Goal: Task Accomplishment & Management: Use online tool/utility

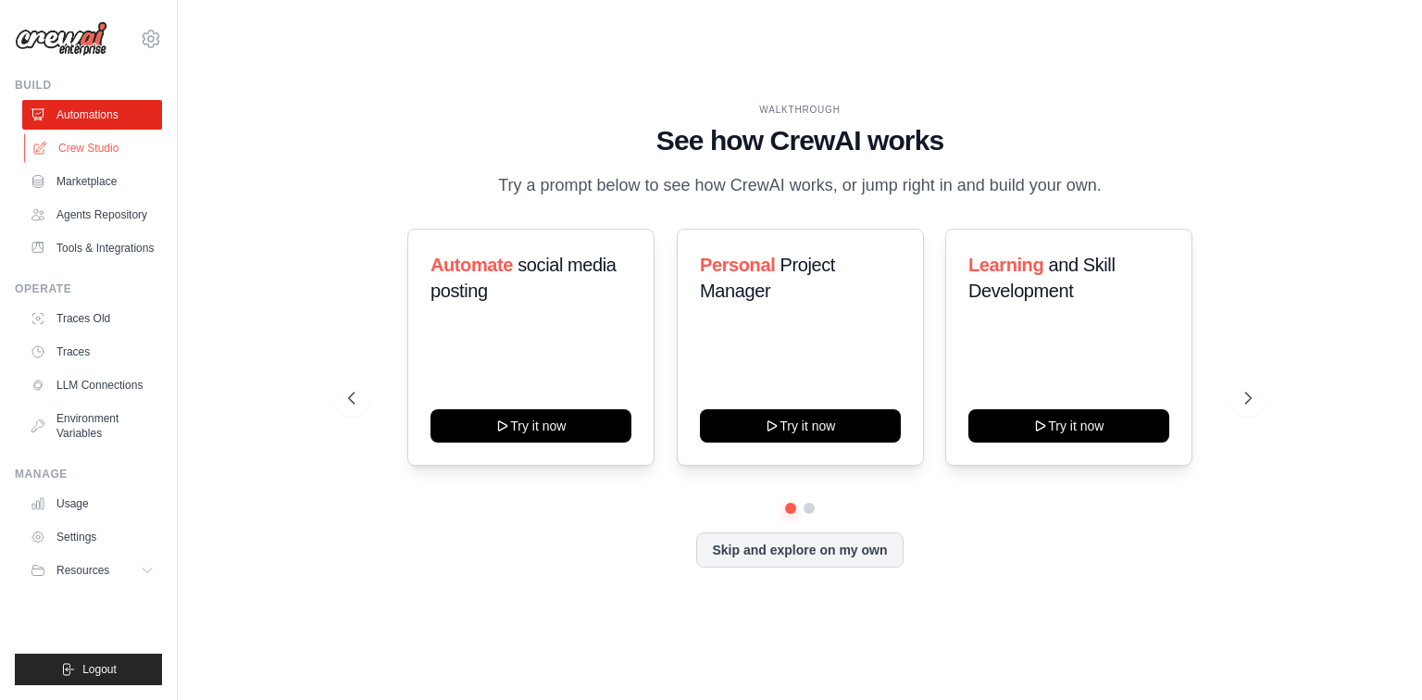
click at [90, 149] on link "Crew Studio" at bounding box center [94, 148] width 140 height 30
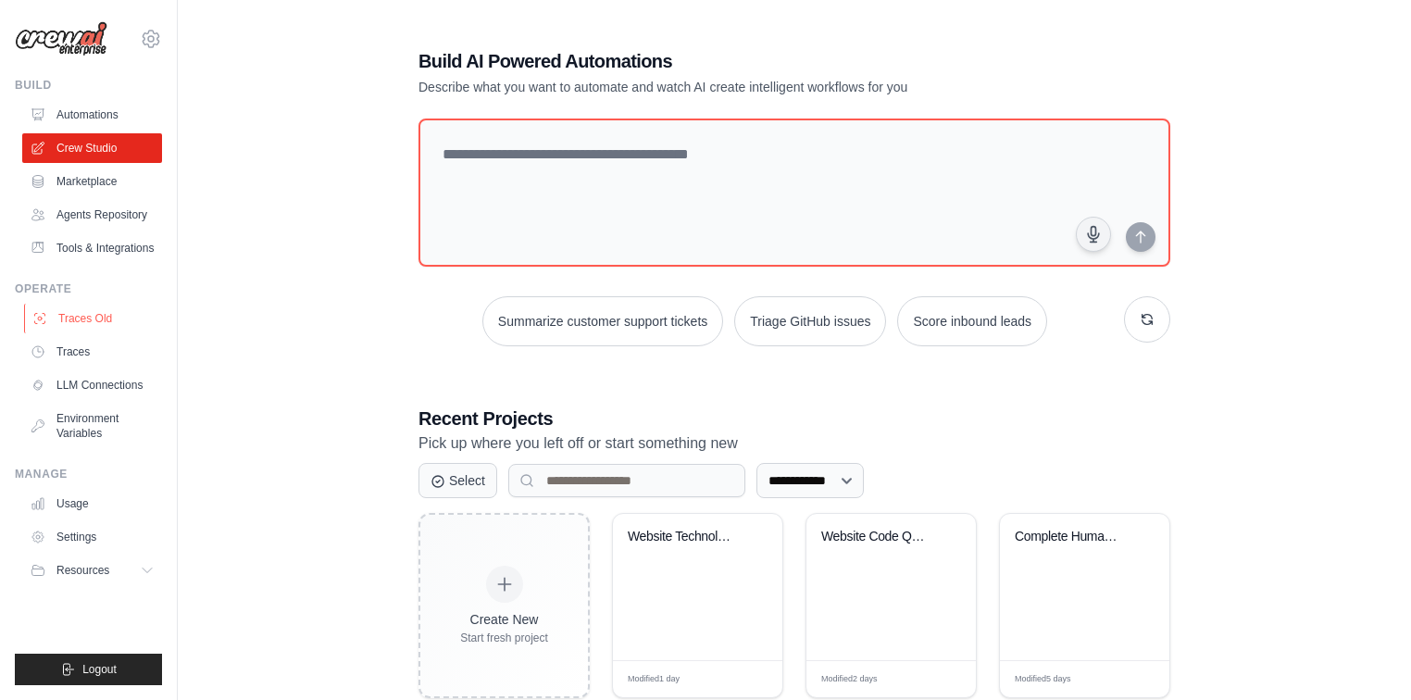
click at [93, 320] on link "Traces Old" at bounding box center [94, 319] width 140 height 30
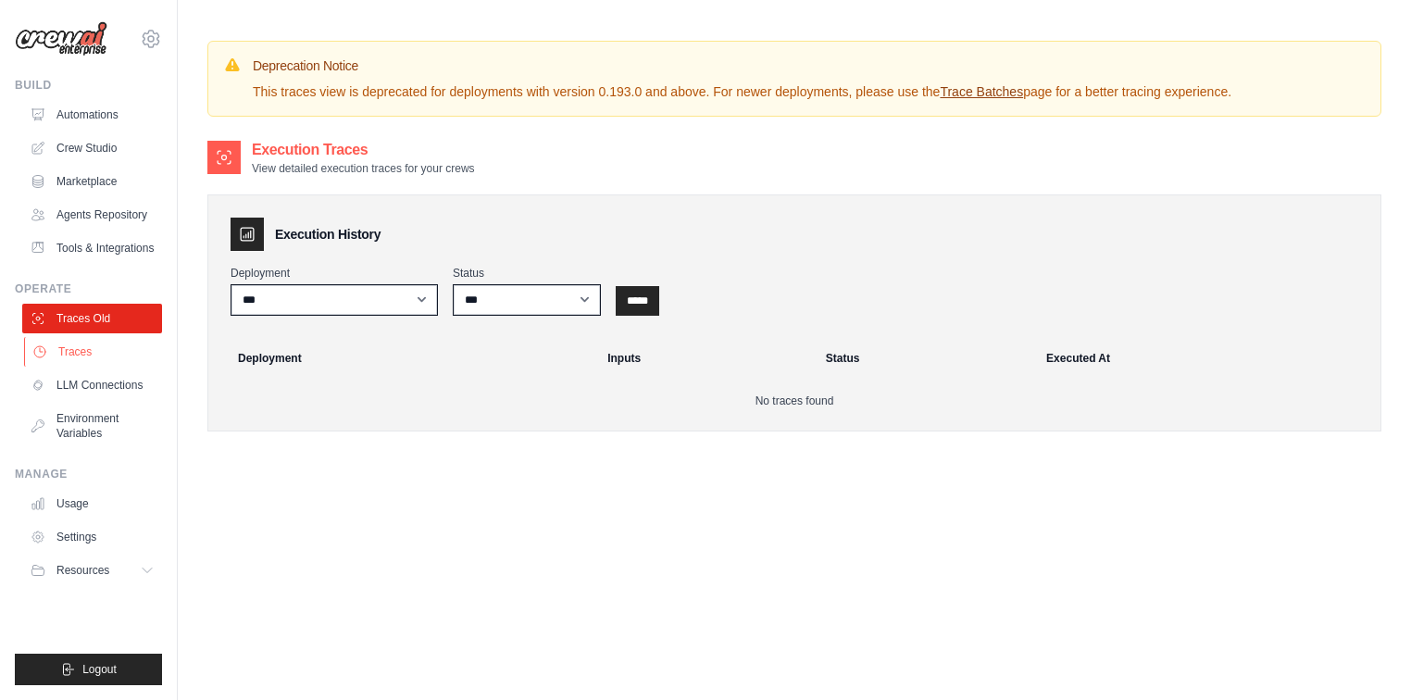
click at [78, 350] on link "Traces" at bounding box center [94, 352] width 140 height 30
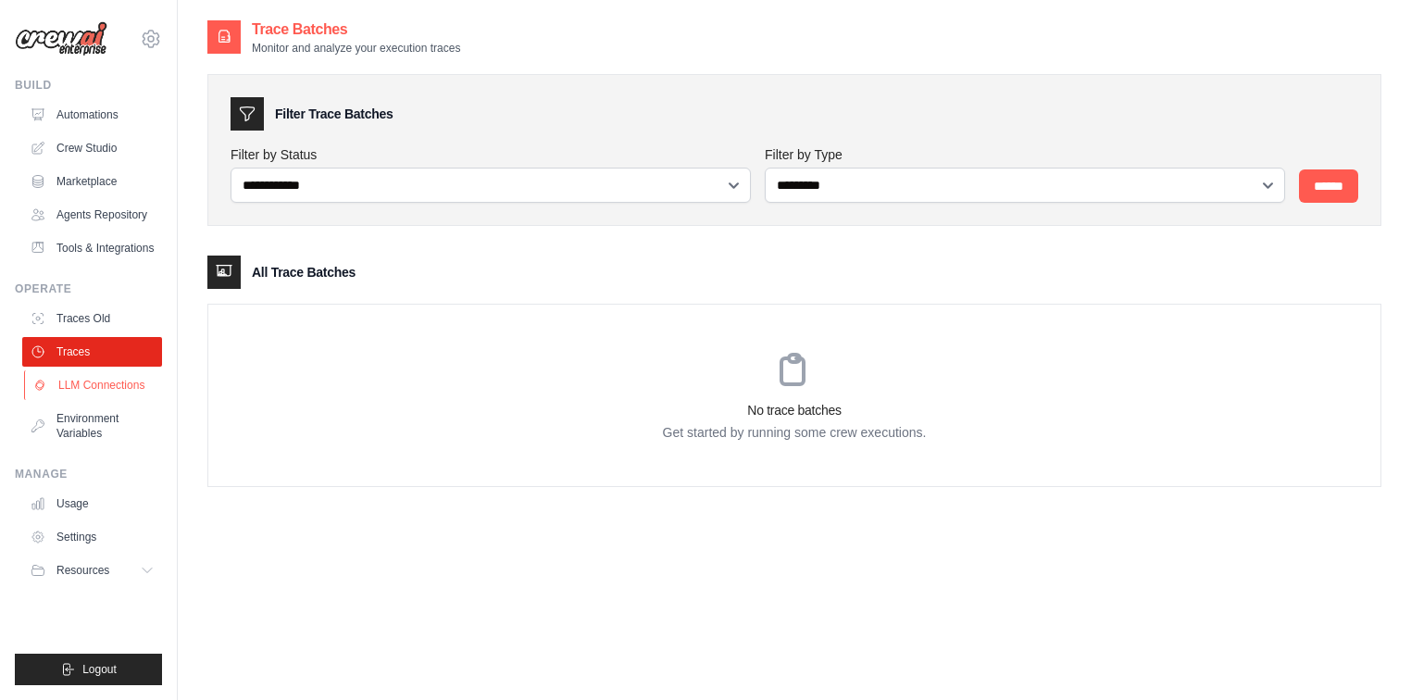
click at [70, 375] on link "LLM Connections" at bounding box center [94, 385] width 140 height 30
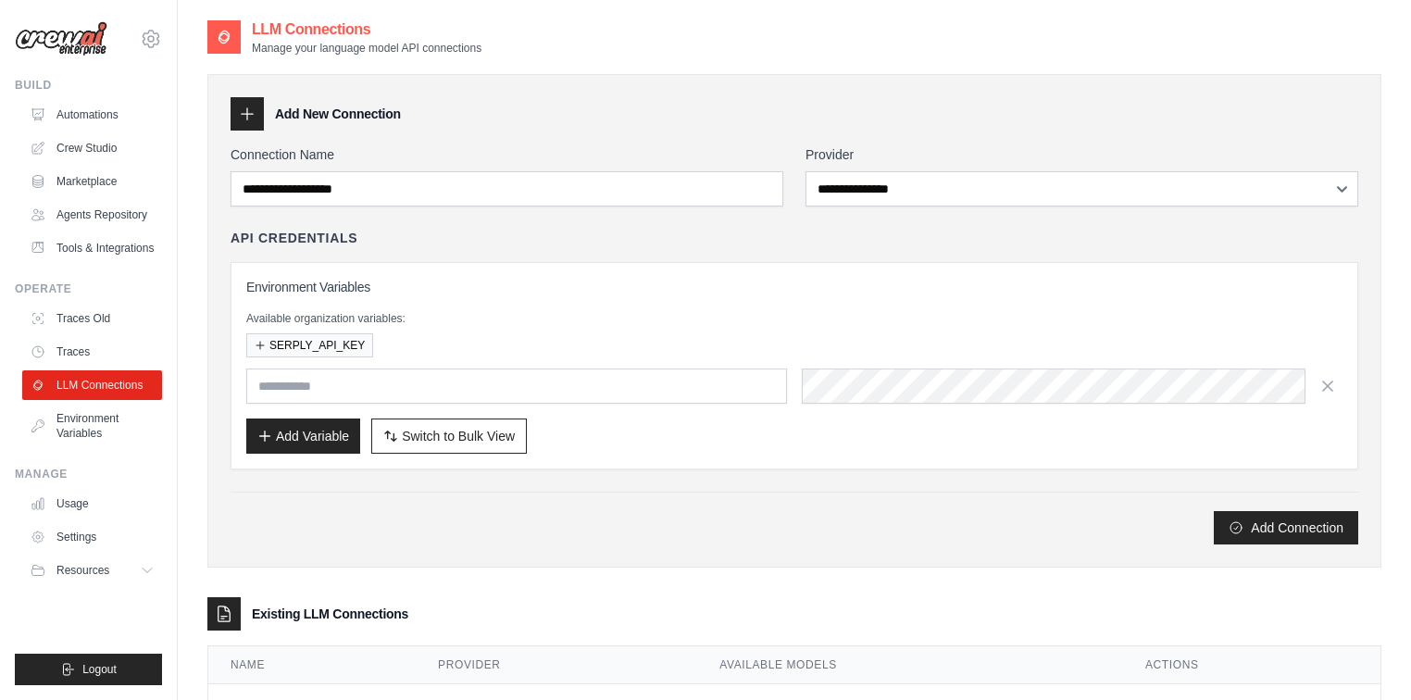
click at [85, 415] on link "Environment Variables" at bounding box center [92, 426] width 140 height 44
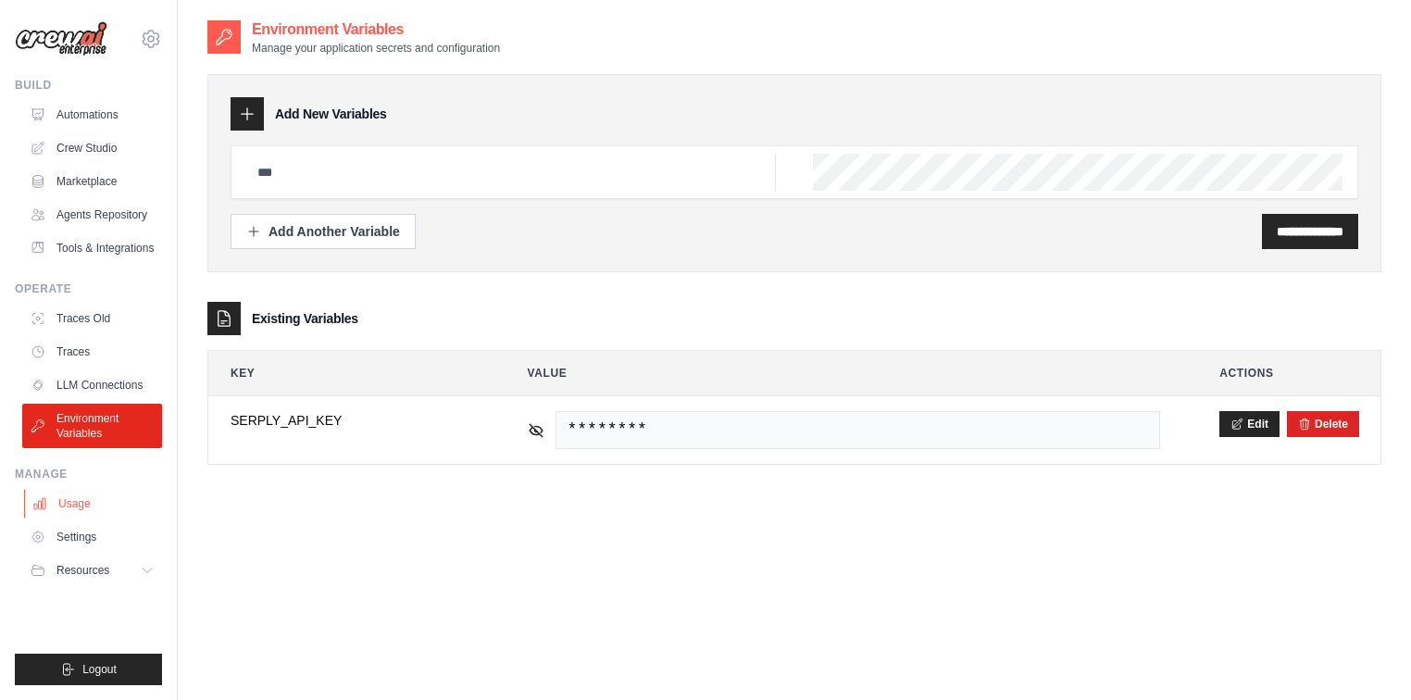
click at [80, 506] on link "Usage" at bounding box center [94, 504] width 140 height 30
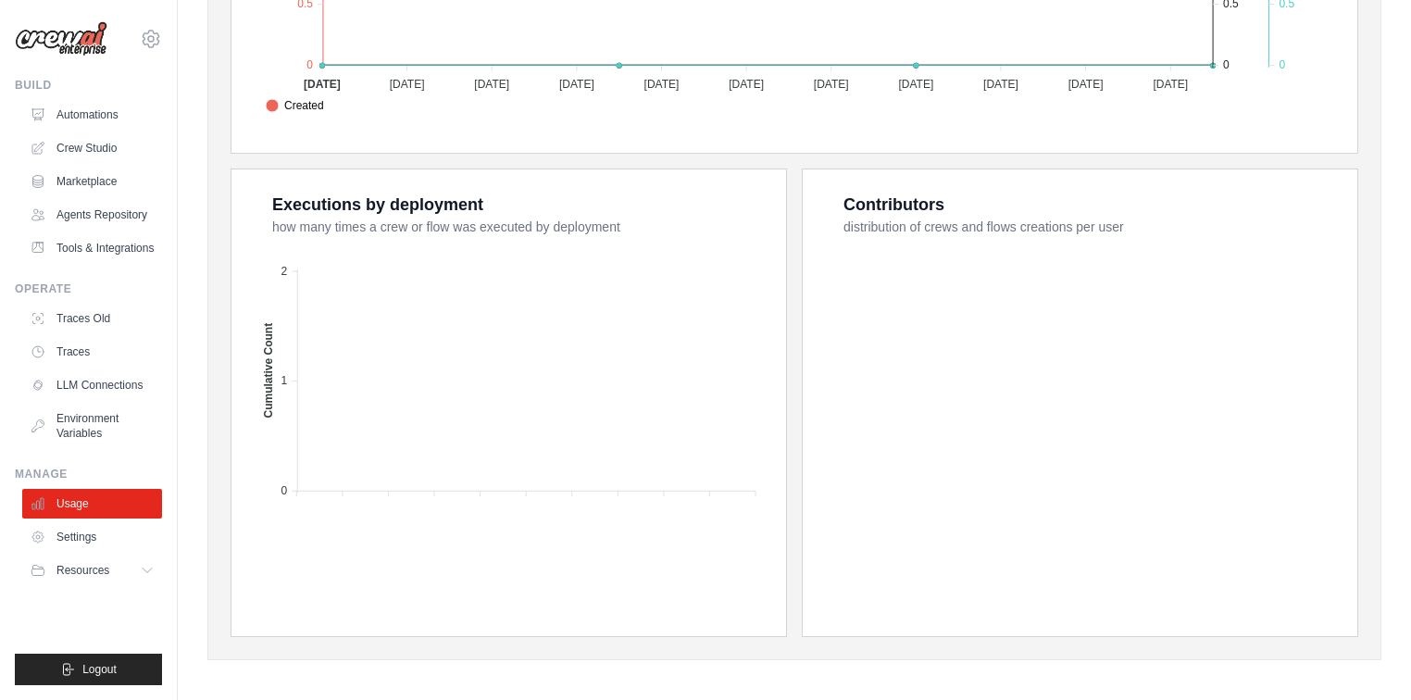
scroll to position [640, 0]
click at [133, 572] on button "Resources" at bounding box center [94, 570] width 140 height 30
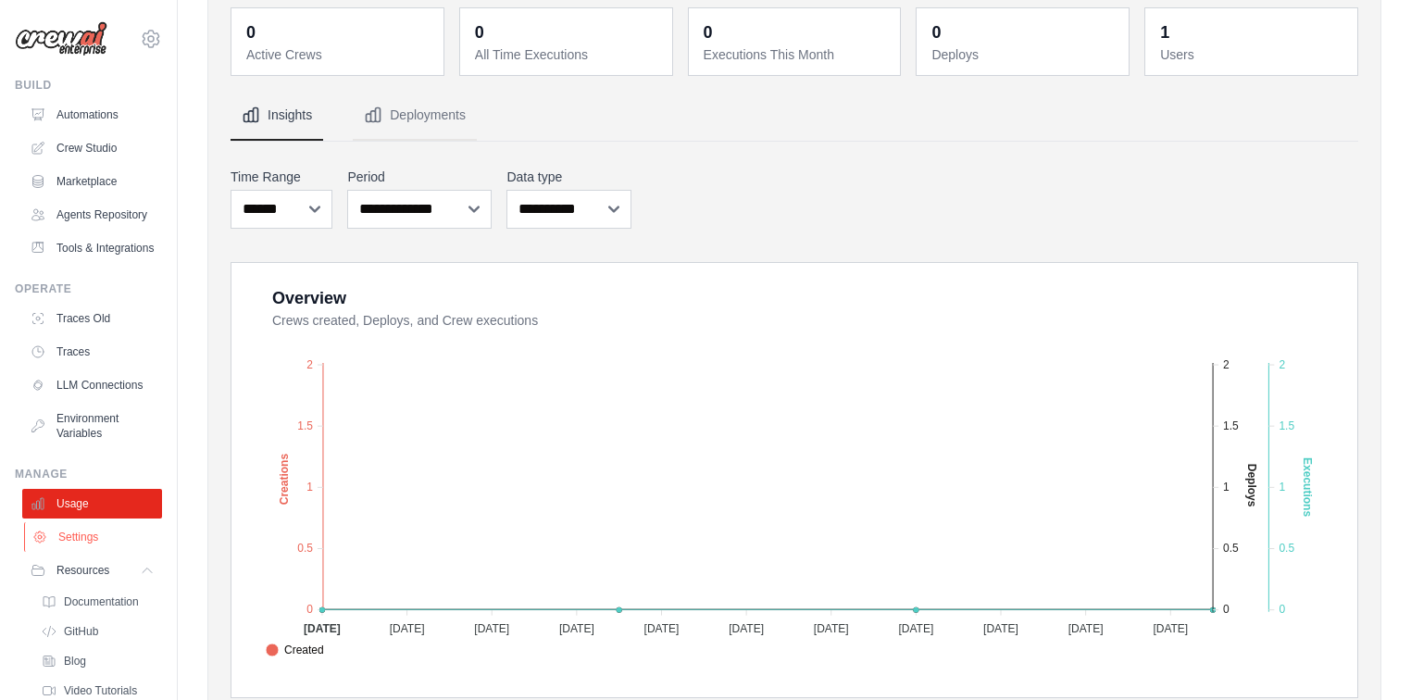
scroll to position [0, 0]
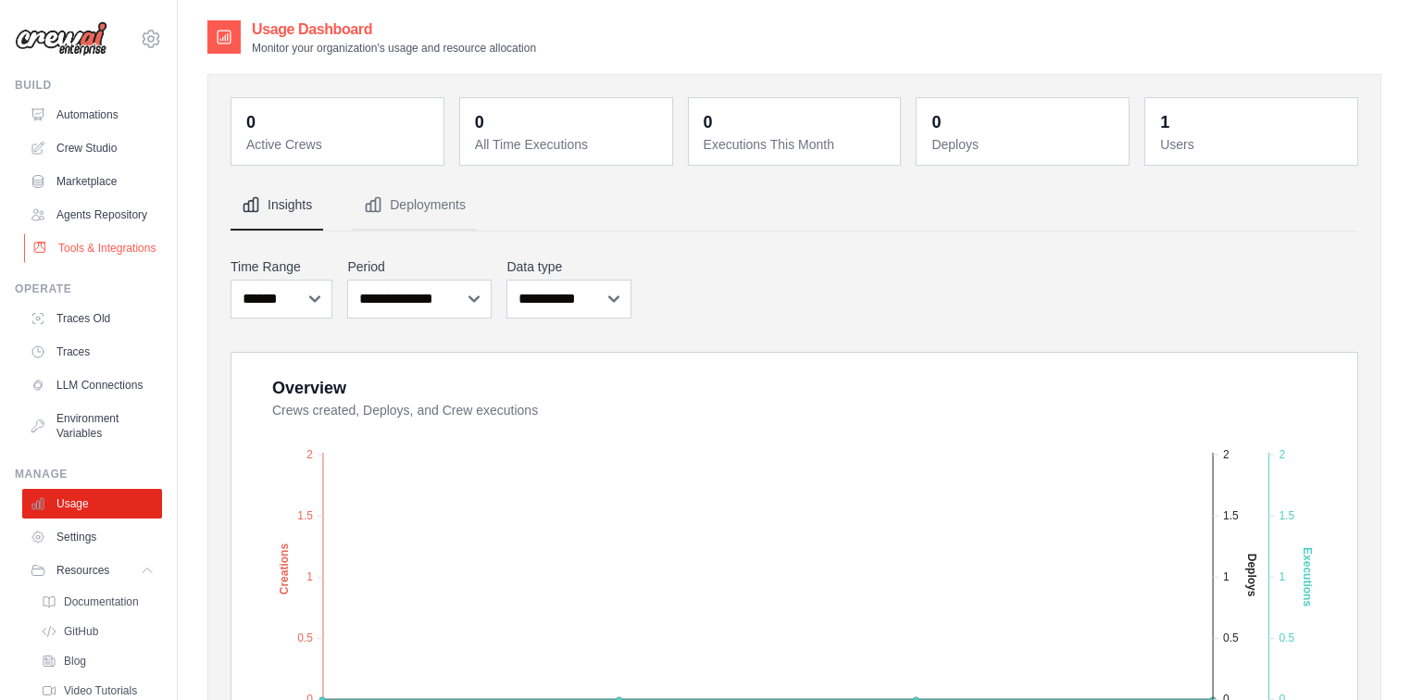
click at [86, 263] on link "Tools & Integrations" at bounding box center [94, 248] width 140 height 30
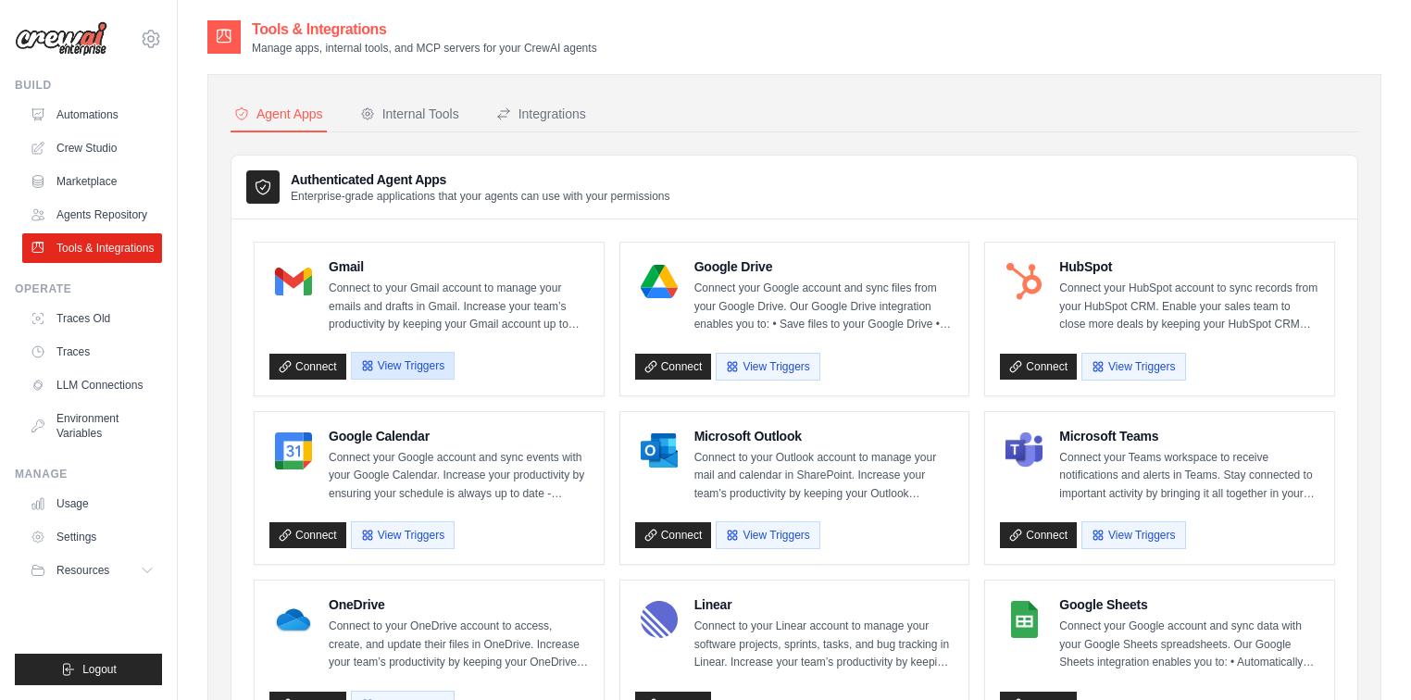
click at [422, 361] on button "View Triggers" at bounding box center [403, 366] width 104 height 28
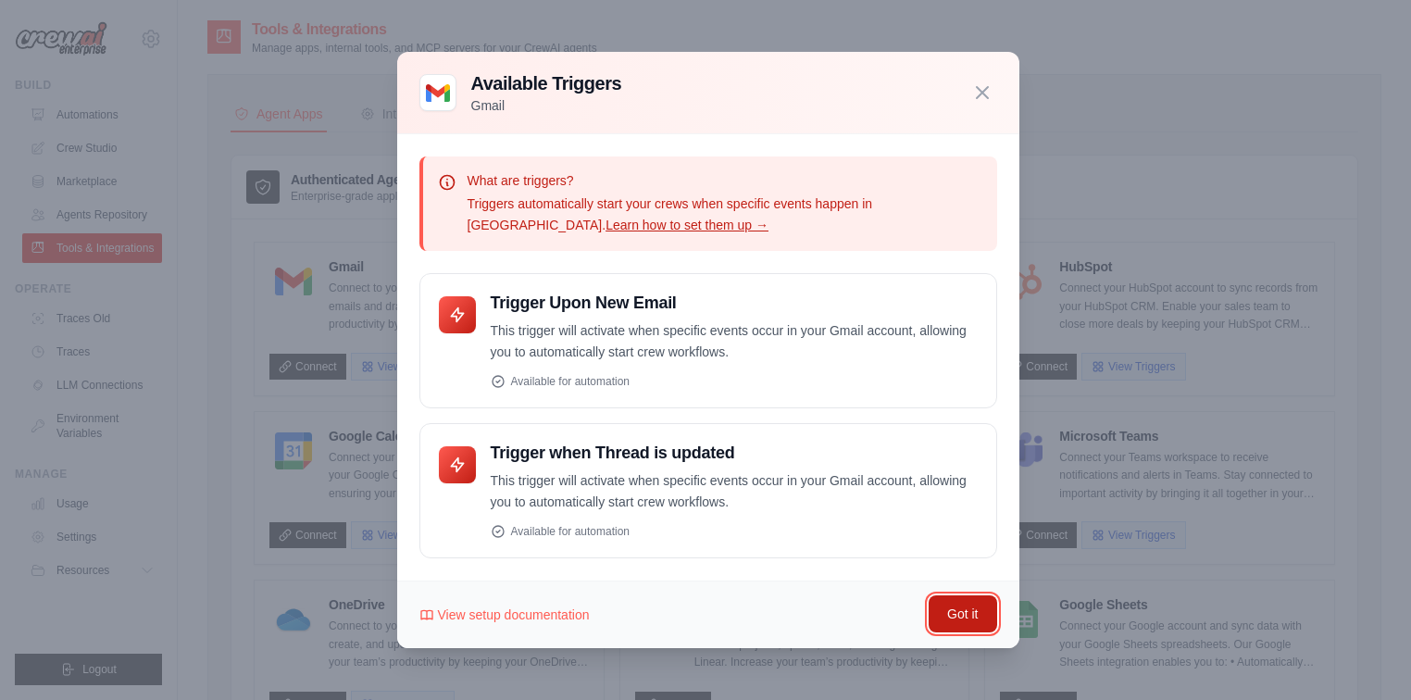
click at [955, 605] on button "Got it" at bounding box center [963, 613] width 68 height 37
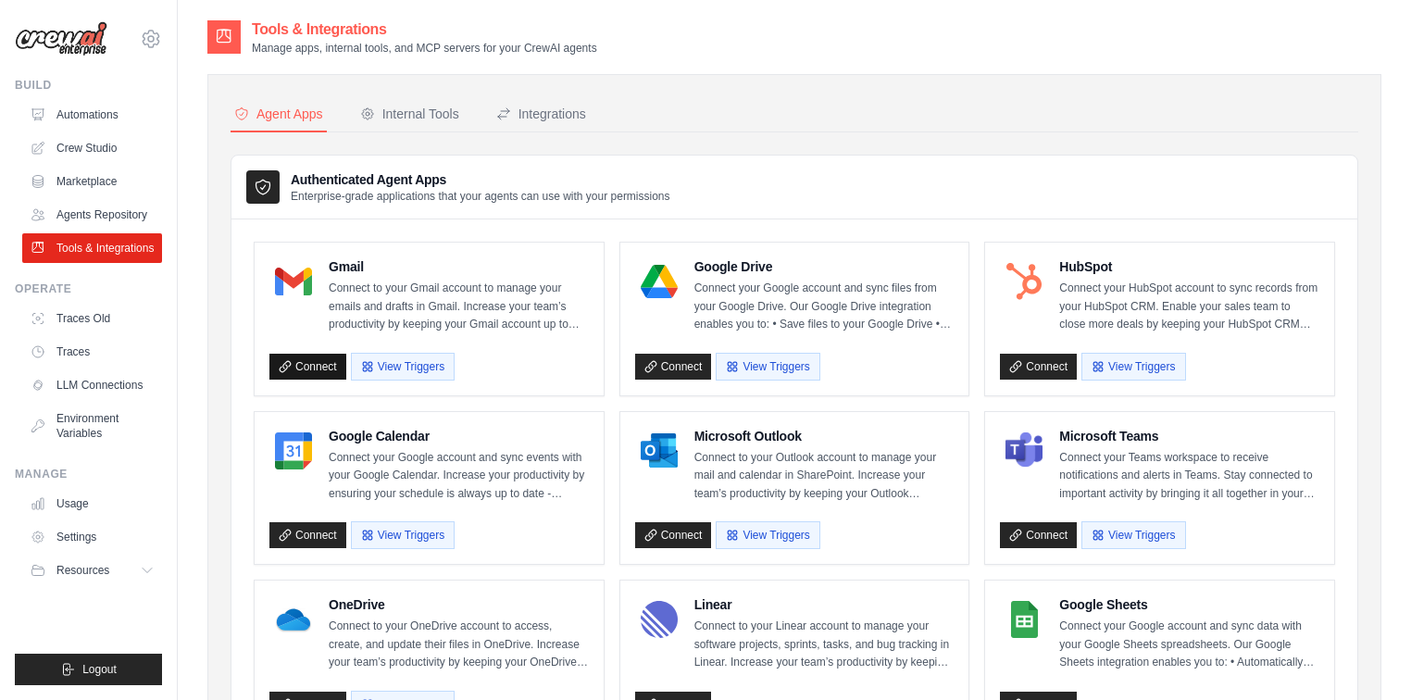
click at [322, 365] on link "Connect" at bounding box center [307, 367] width 77 height 26
click at [67, 101] on link "Automations" at bounding box center [94, 115] width 140 height 30
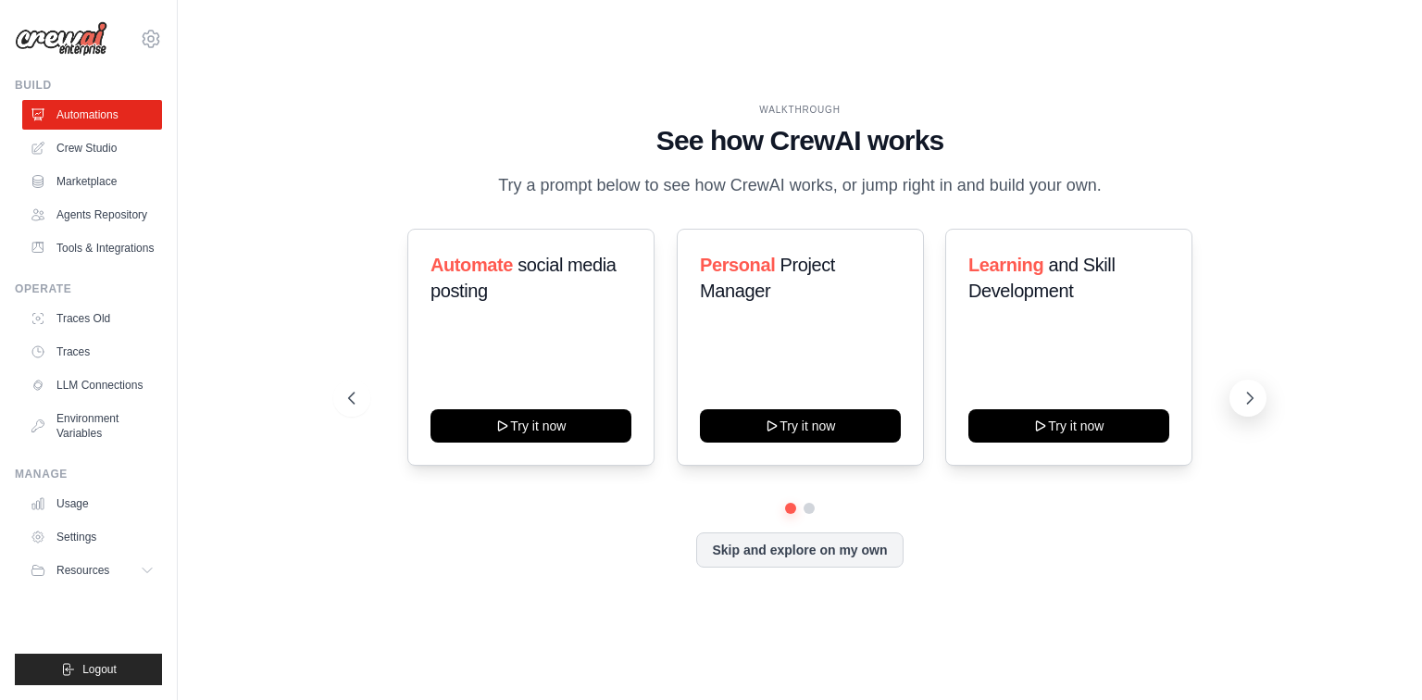
click at [1234, 399] on button at bounding box center [1247, 398] width 37 height 37
click at [338, 407] on button at bounding box center [351, 398] width 37 height 37
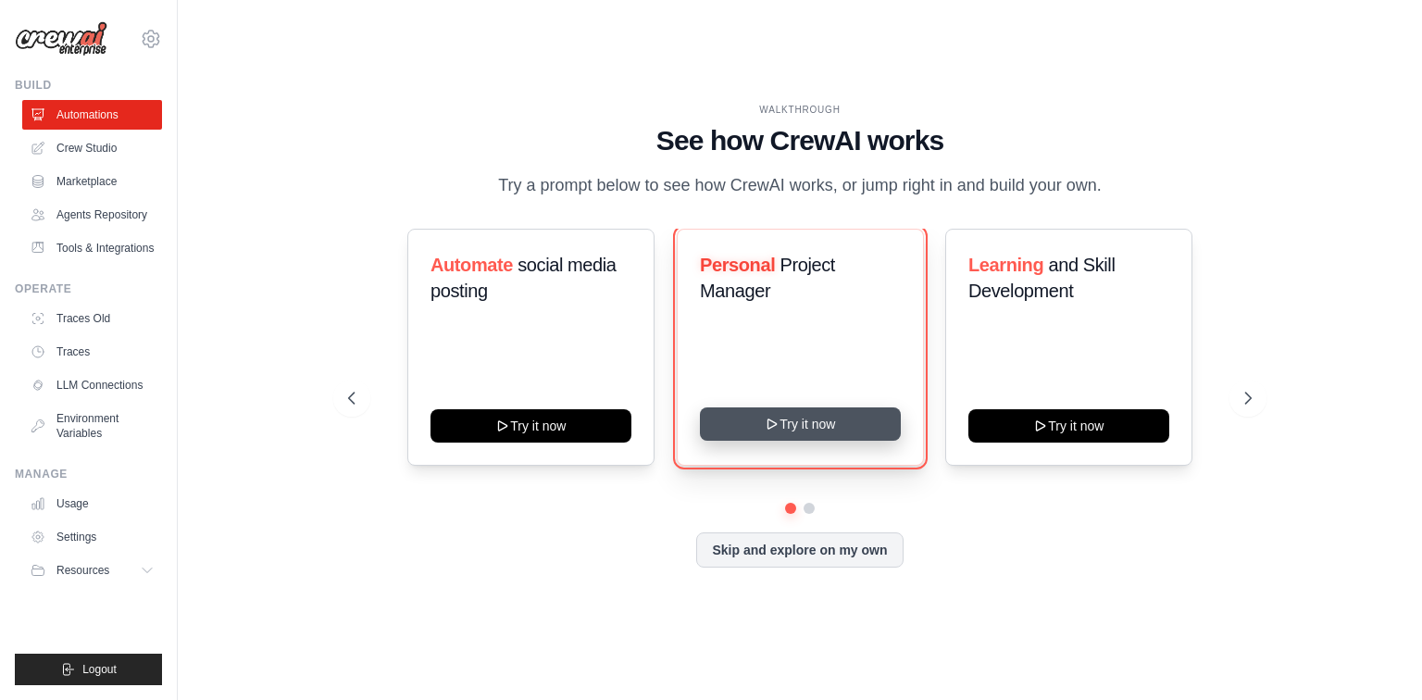
click at [740, 416] on button "Try it now" at bounding box center [800, 423] width 201 height 33
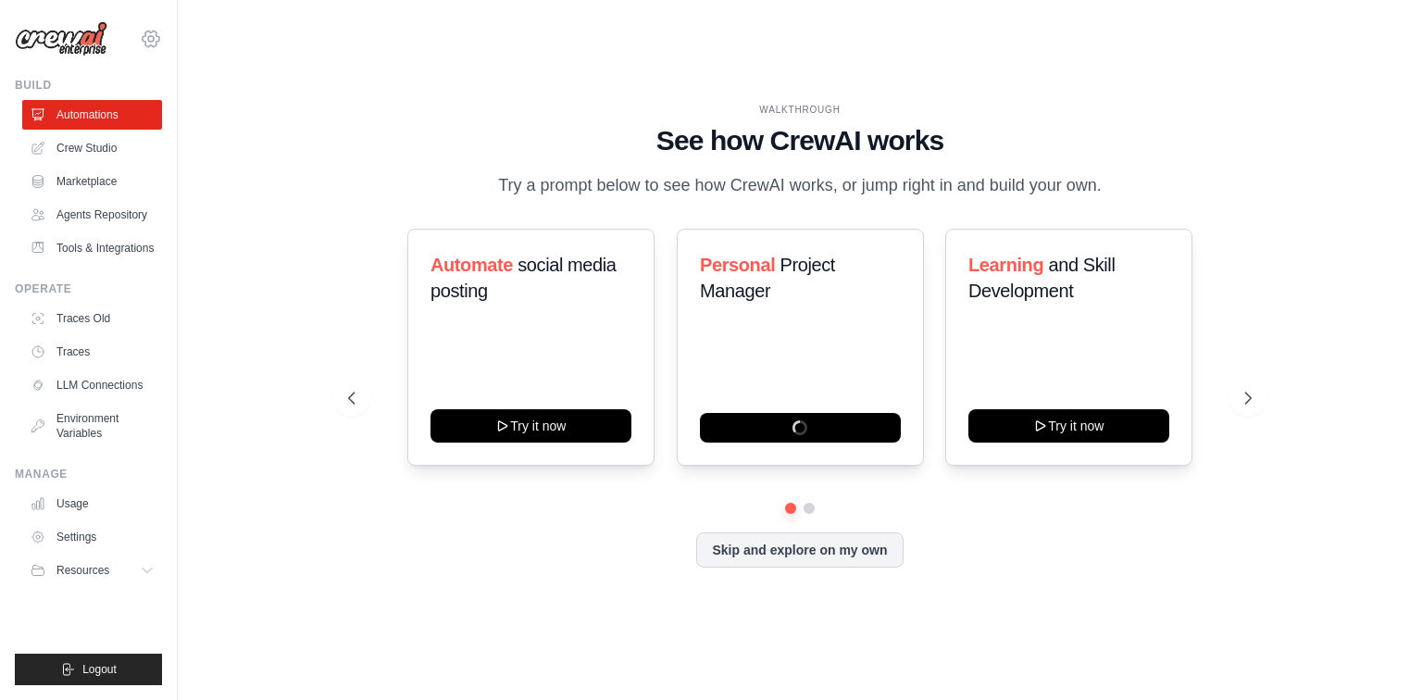
click at [142, 30] on icon at bounding box center [151, 39] width 22 height 22
click at [86, 148] on link "Crew Studio" at bounding box center [94, 148] width 140 height 30
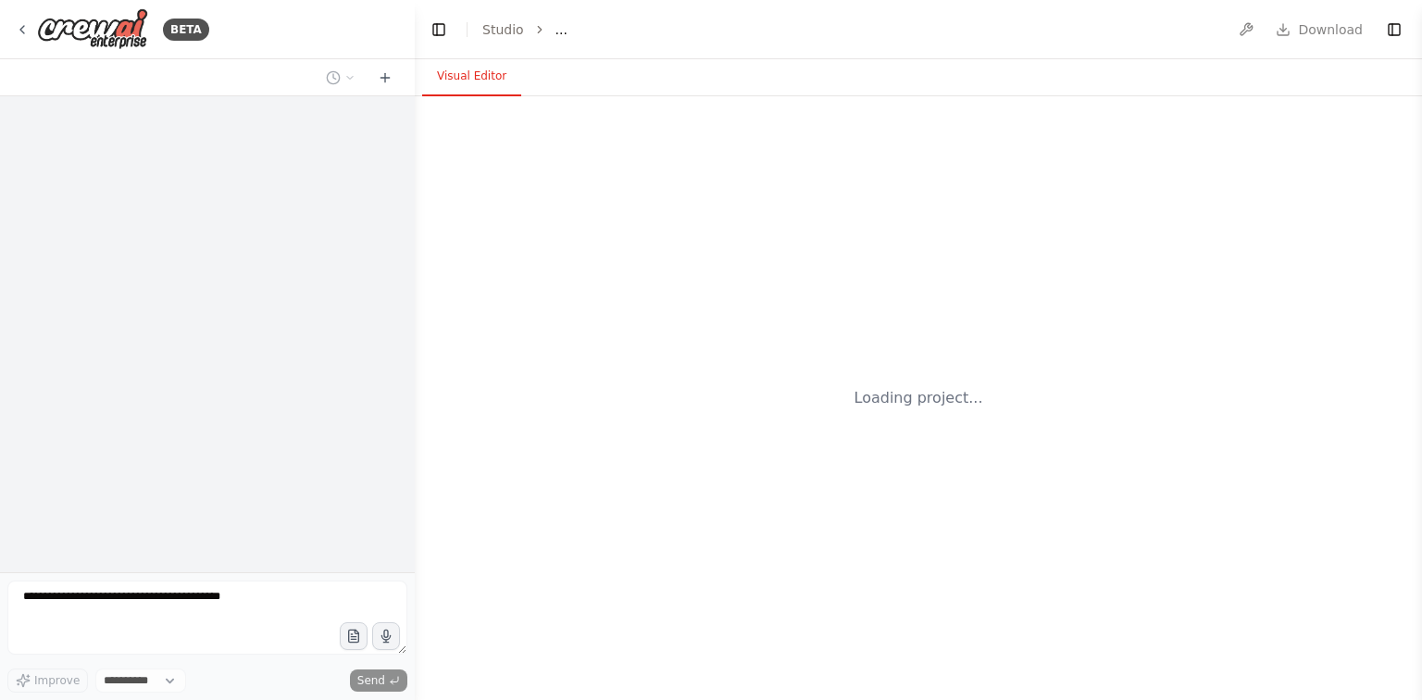
select select "****"
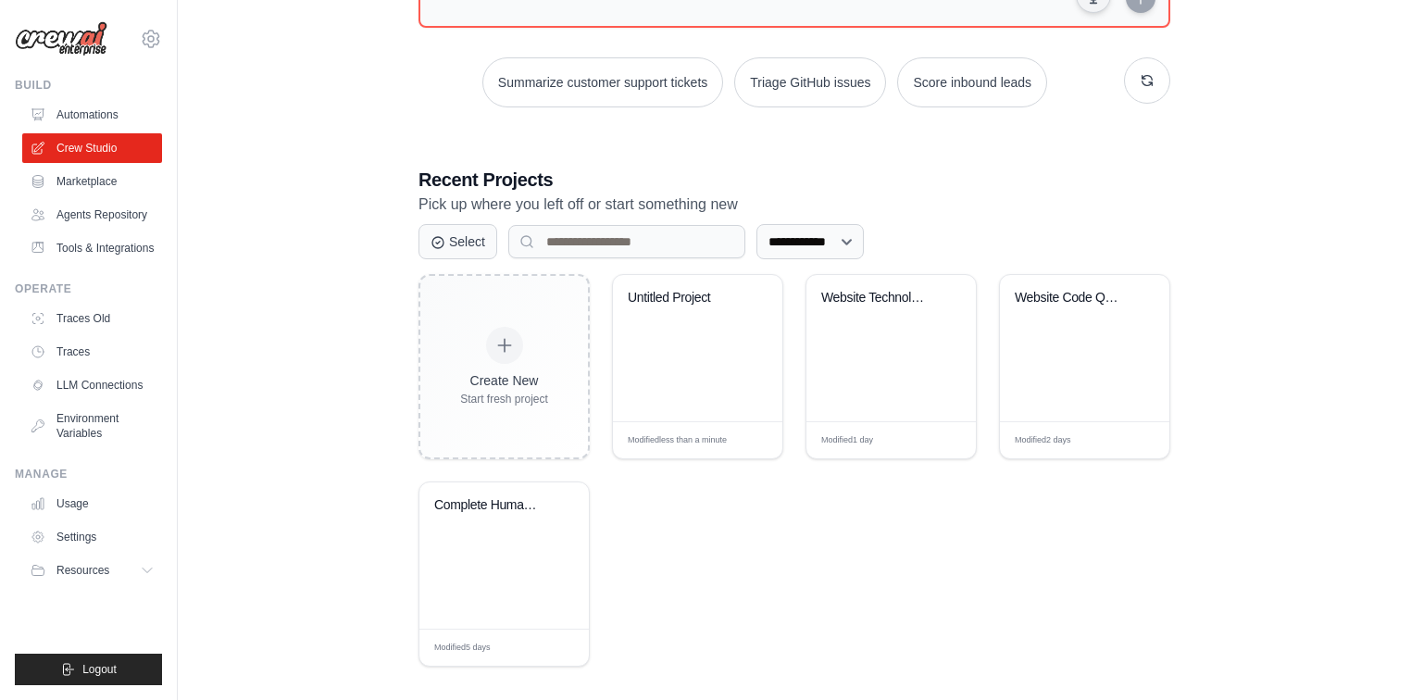
scroll to position [252, 0]
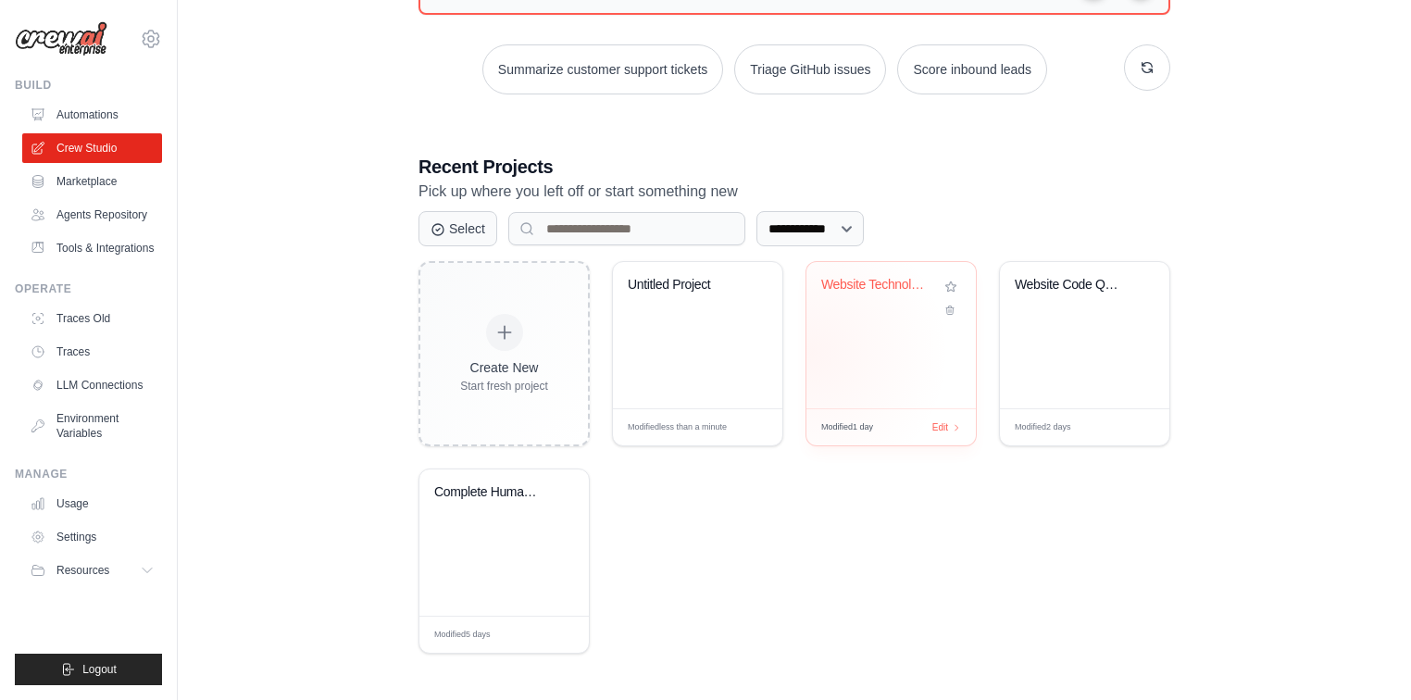
click at [810, 352] on div "Website Technology & Animation Anal..." at bounding box center [890, 335] width 169 height 146
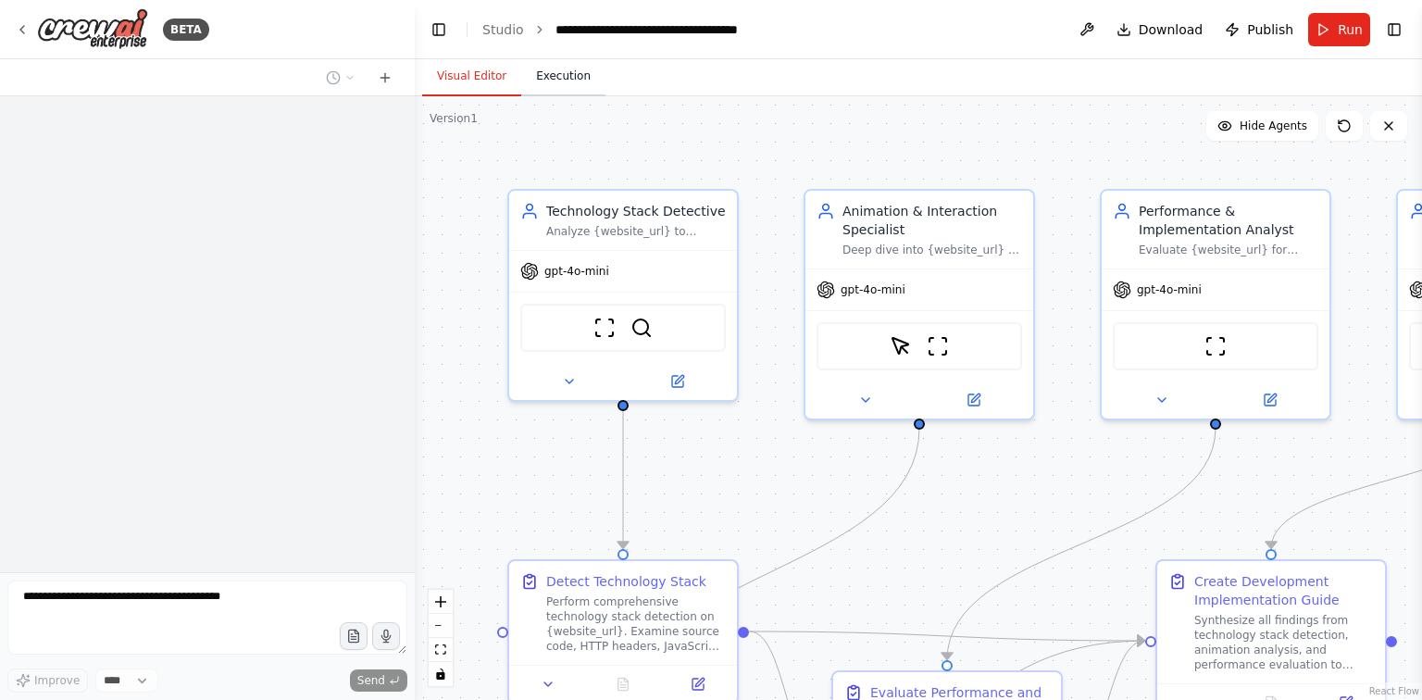
click at [546, 89] on button "Execution" at bounding box center [563, 76] width 84 height 39
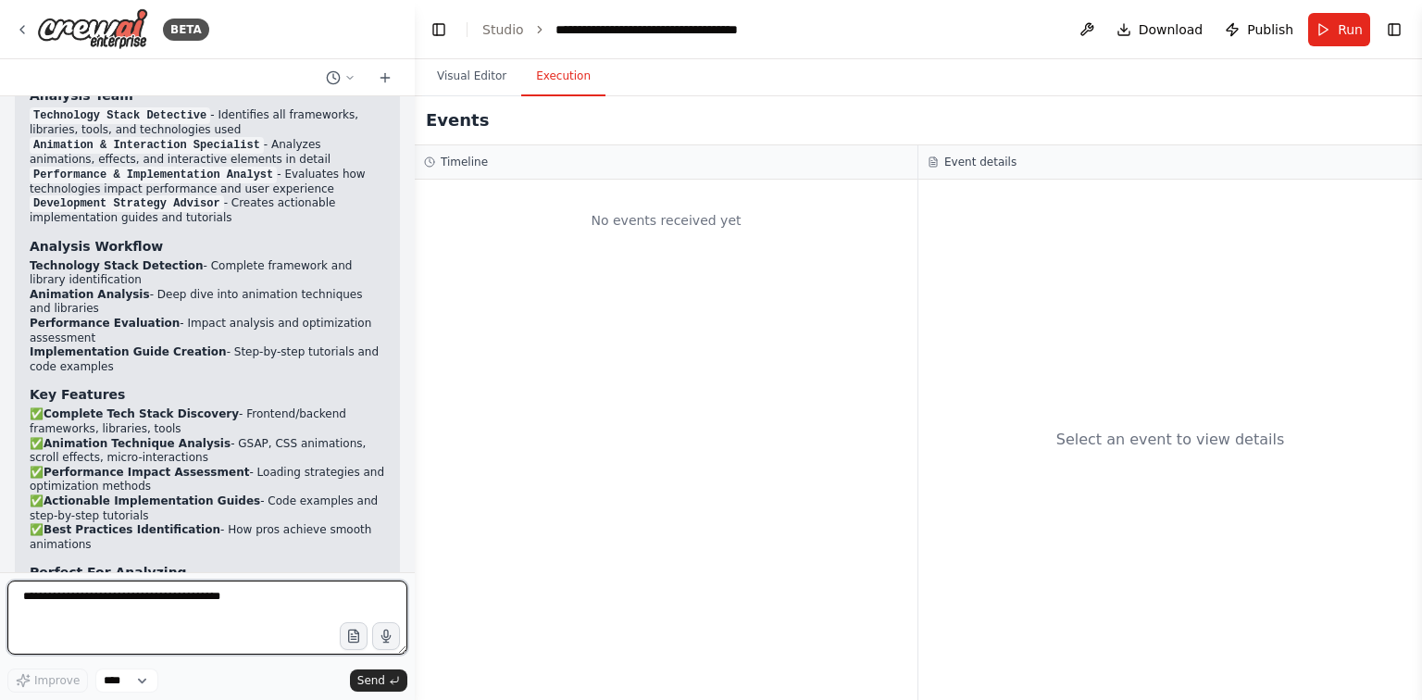
click at [222, 592] on textarea at bounding box center [207, 617] width 400 height 74
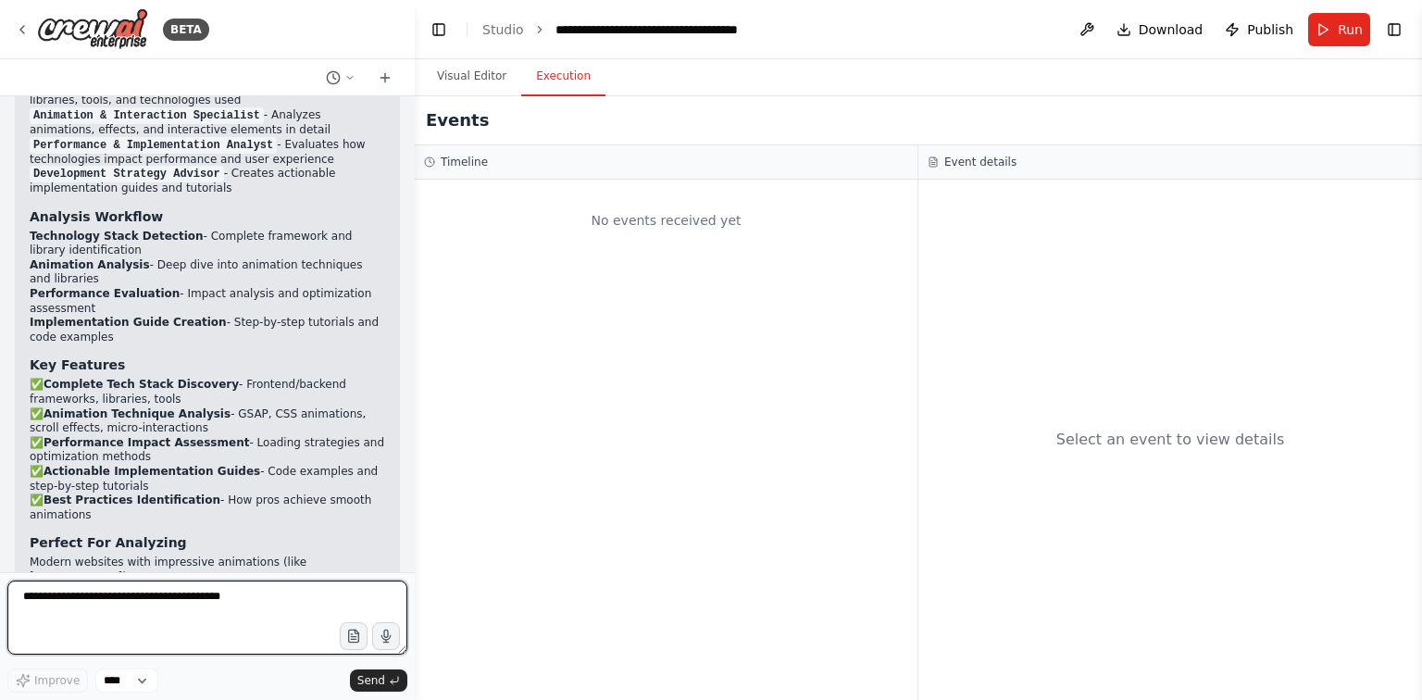
scroll to position [5725, 0]
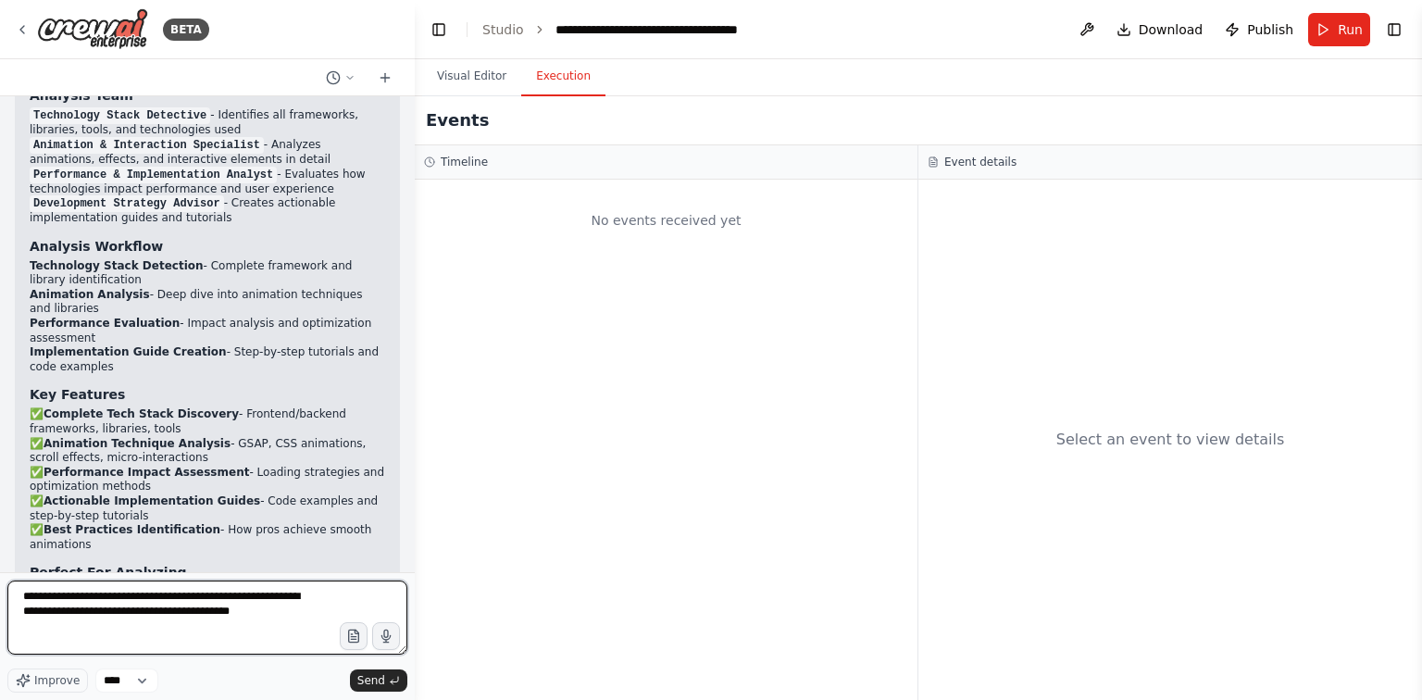
paste textarea "**********"
type textarea "**********"
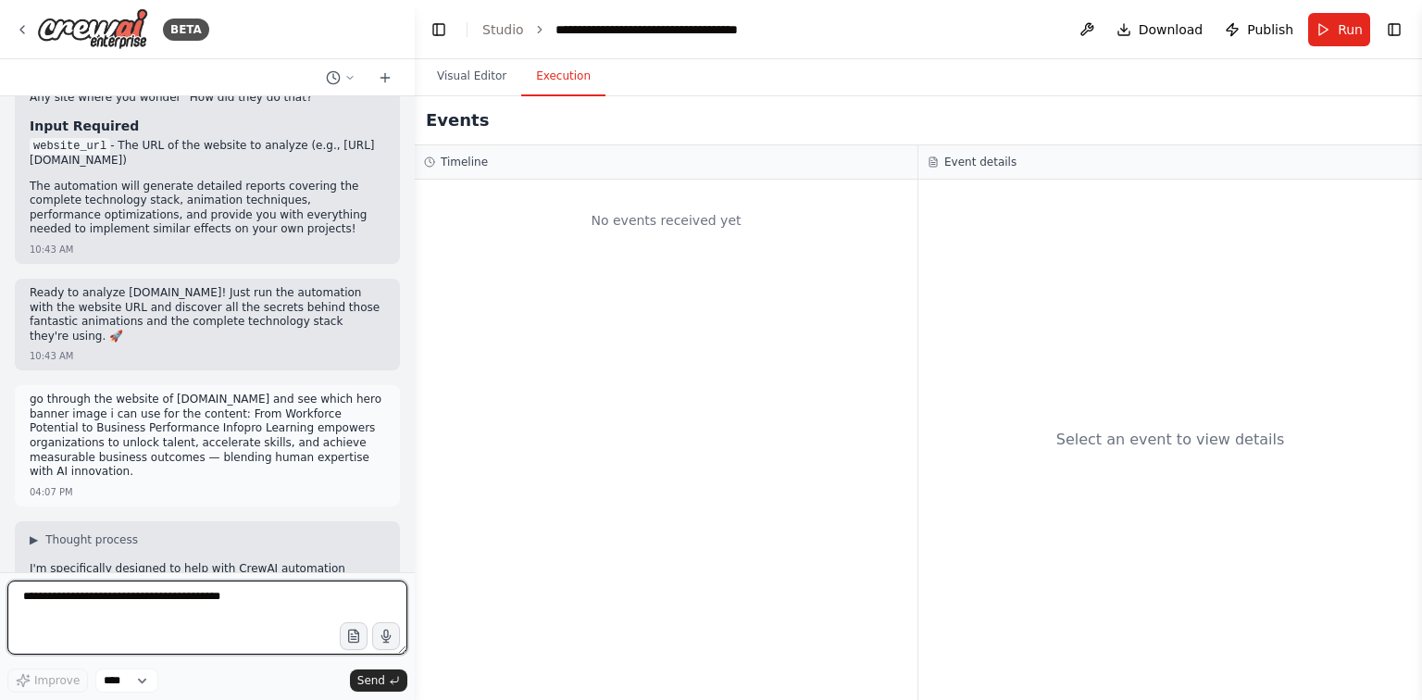
scroll to position [6305, 0]
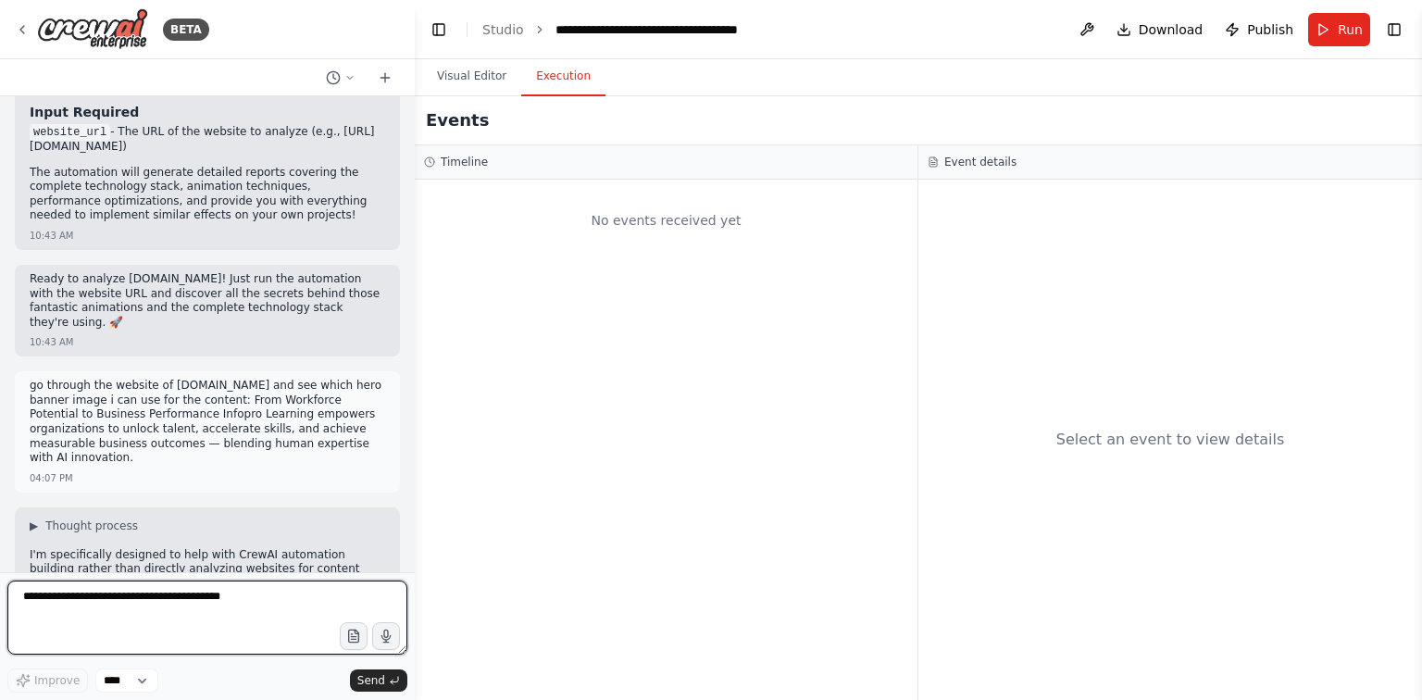
click at [118, 607] on textarea at bounding box center [207, 617] width 400 height 74
type textarea "*********"
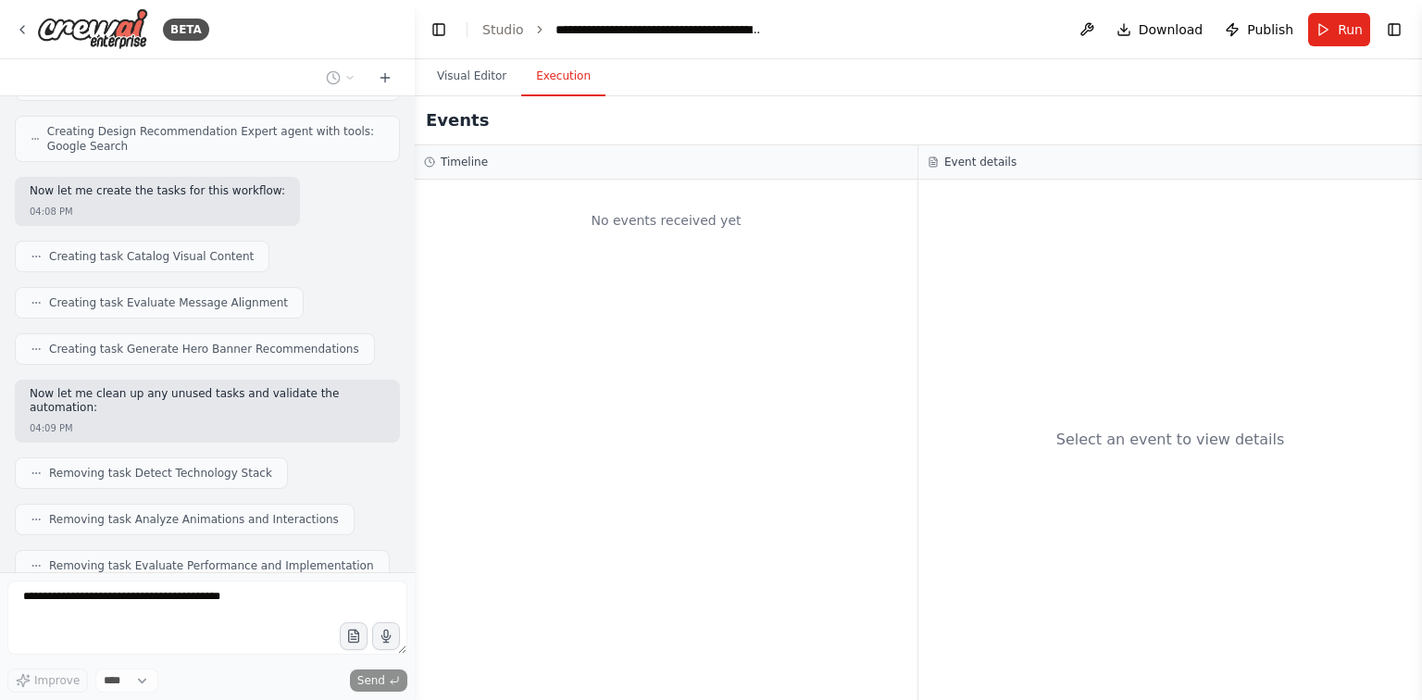
scroll to position [8065, 0]
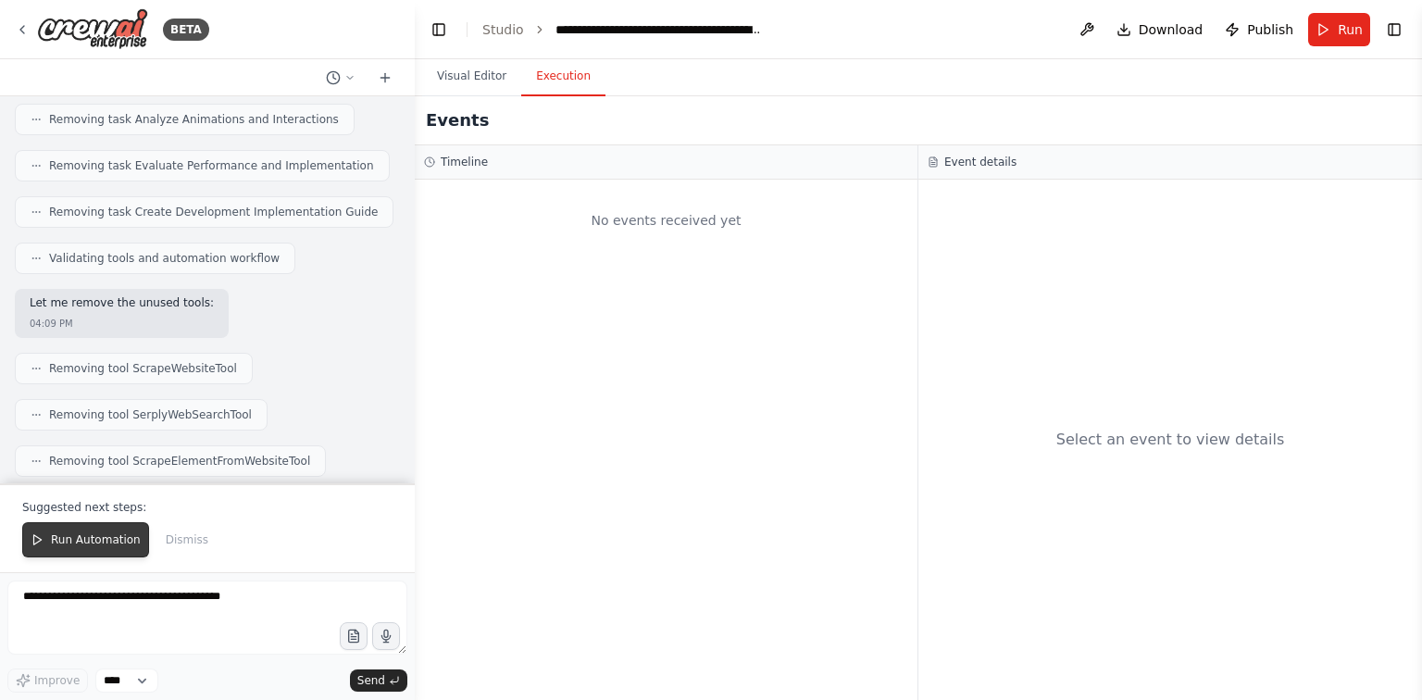
click at [103, 530] on button "Run Automation" at bounding box center [85, 539] width 127 height 35
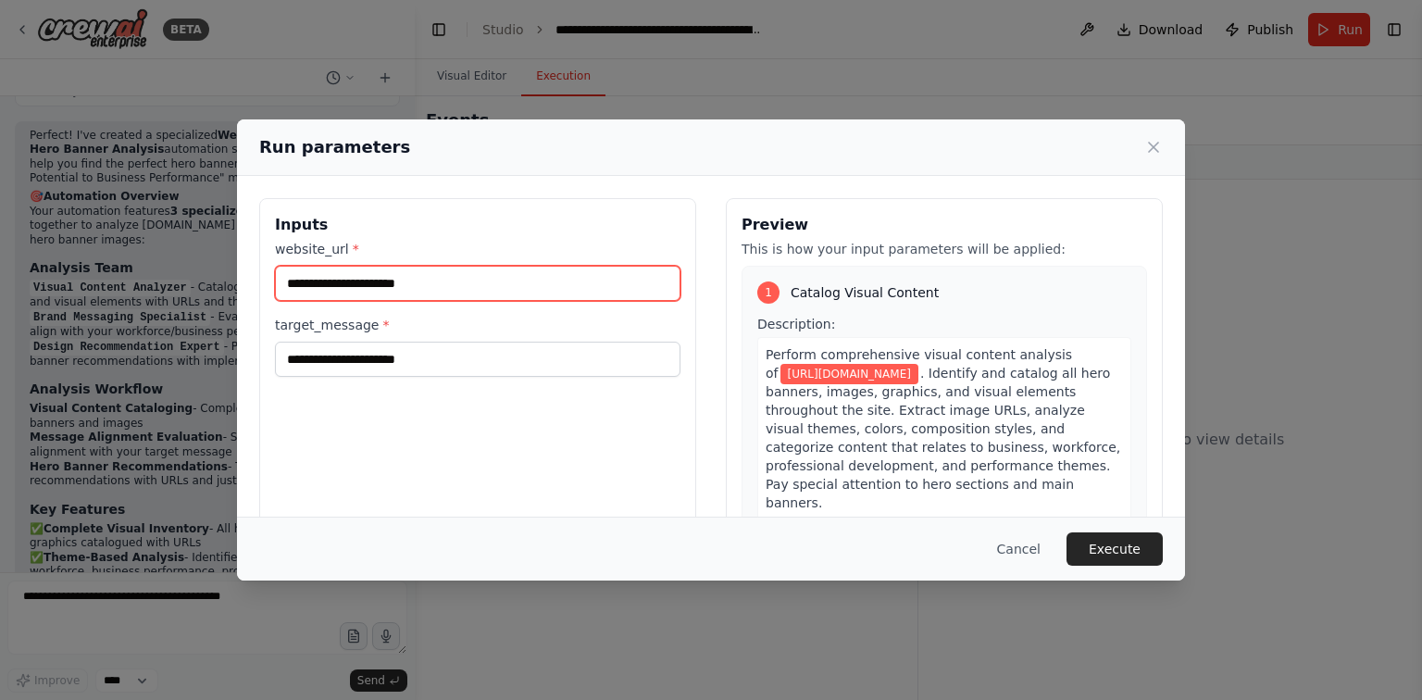
click at [393, 274] on input "**********" at bounding box center [477, 283] width 405 height 35
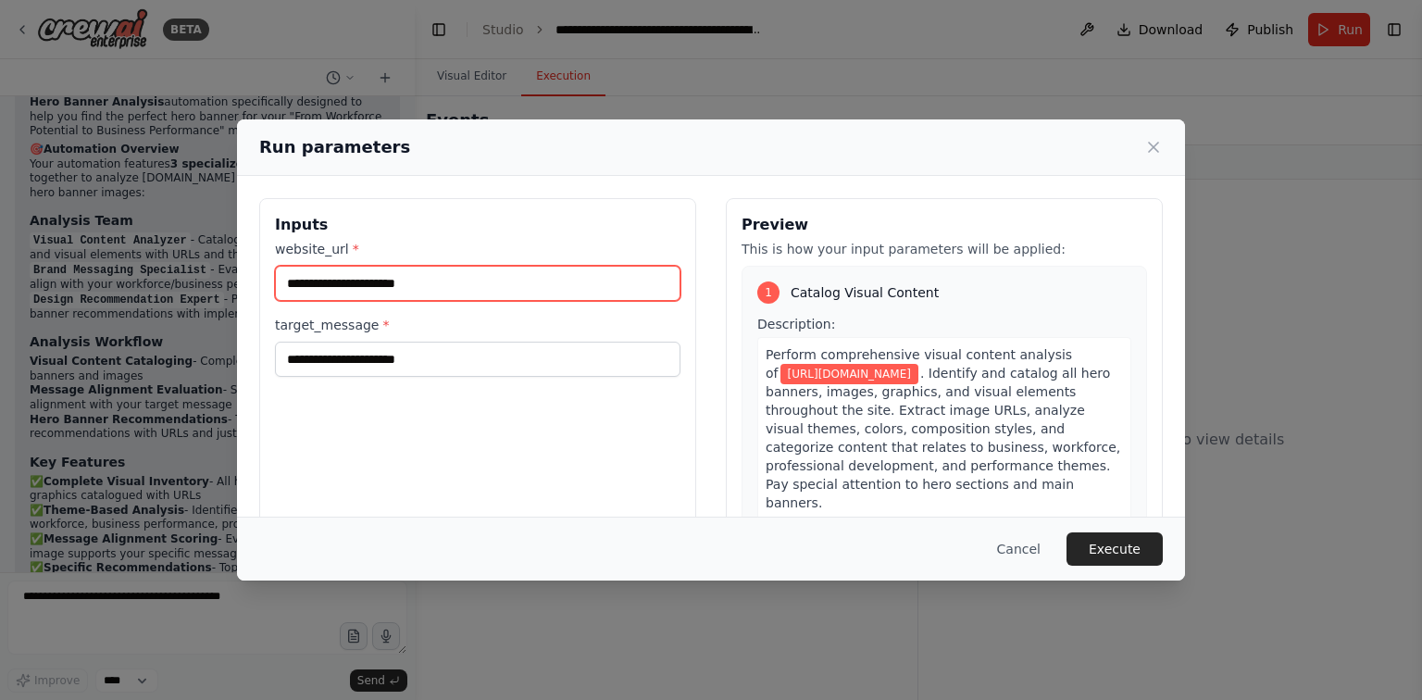
scroll to position [8990, 0]
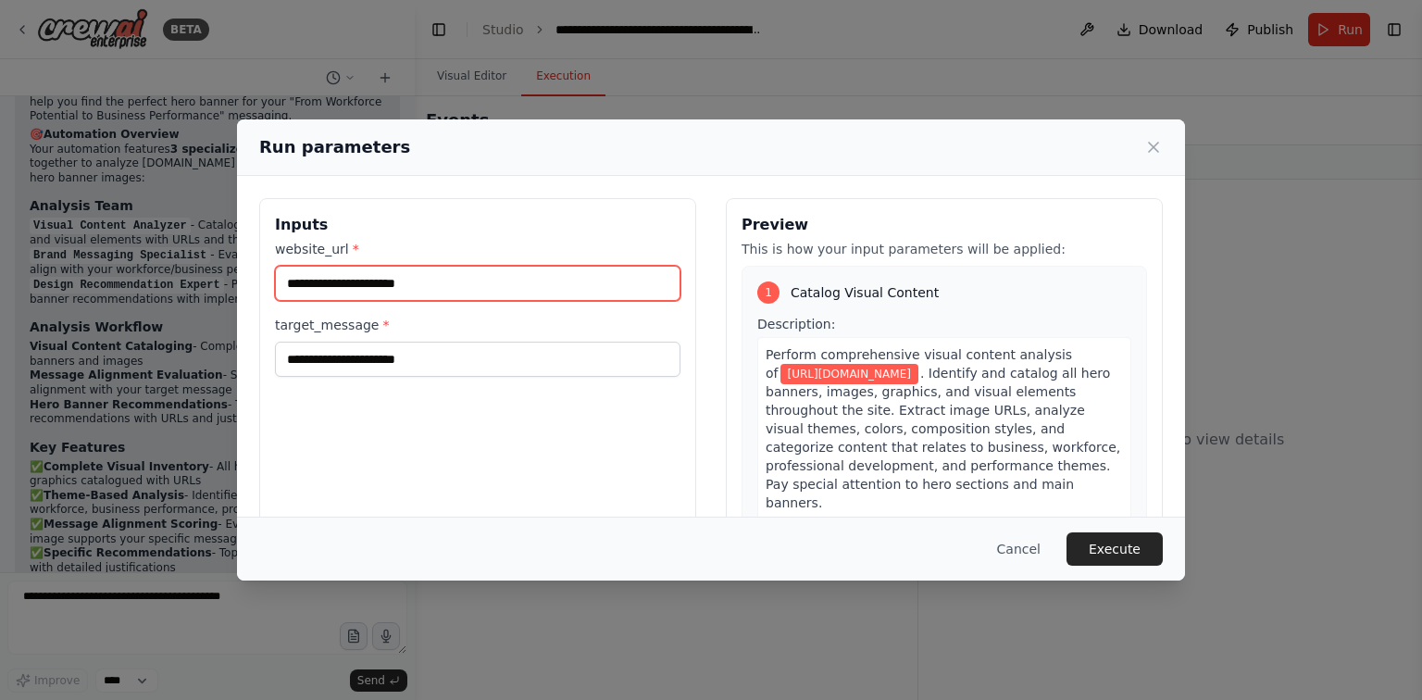
paste input "*****"
type input "**********"
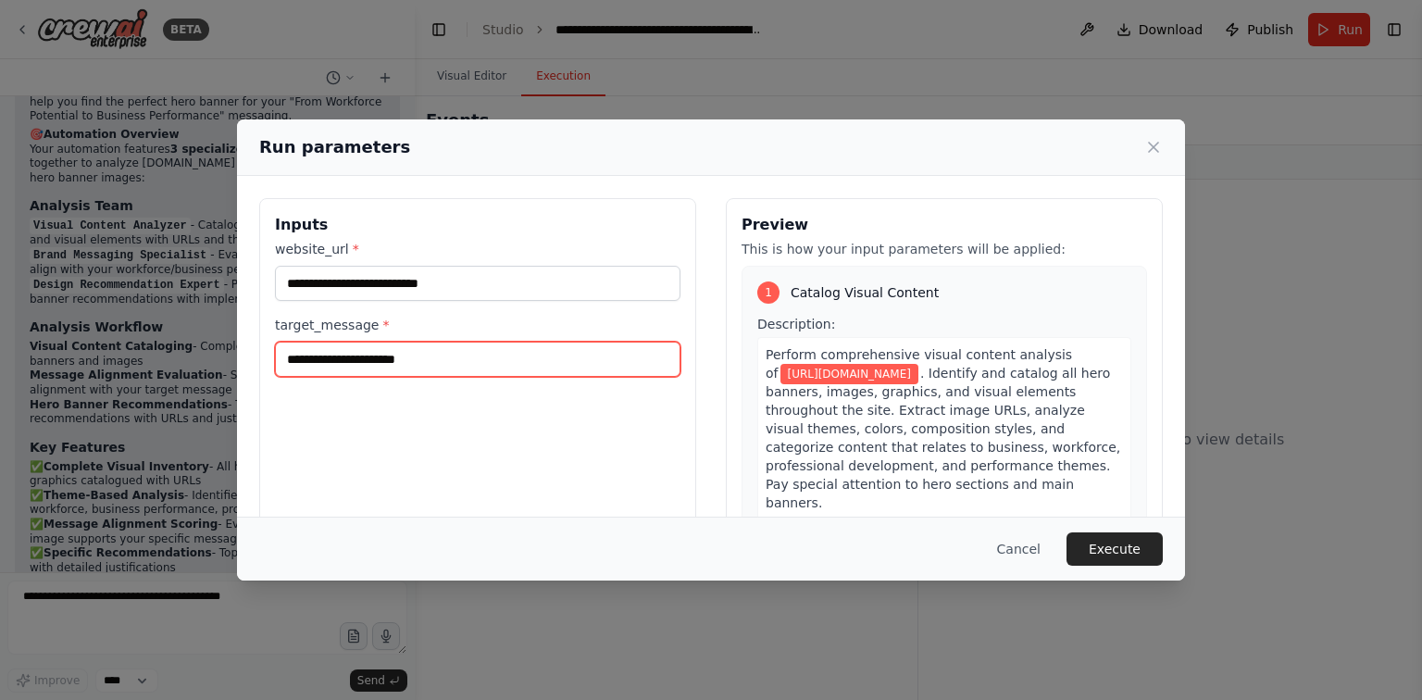
paste input "**********"
type input "**********"
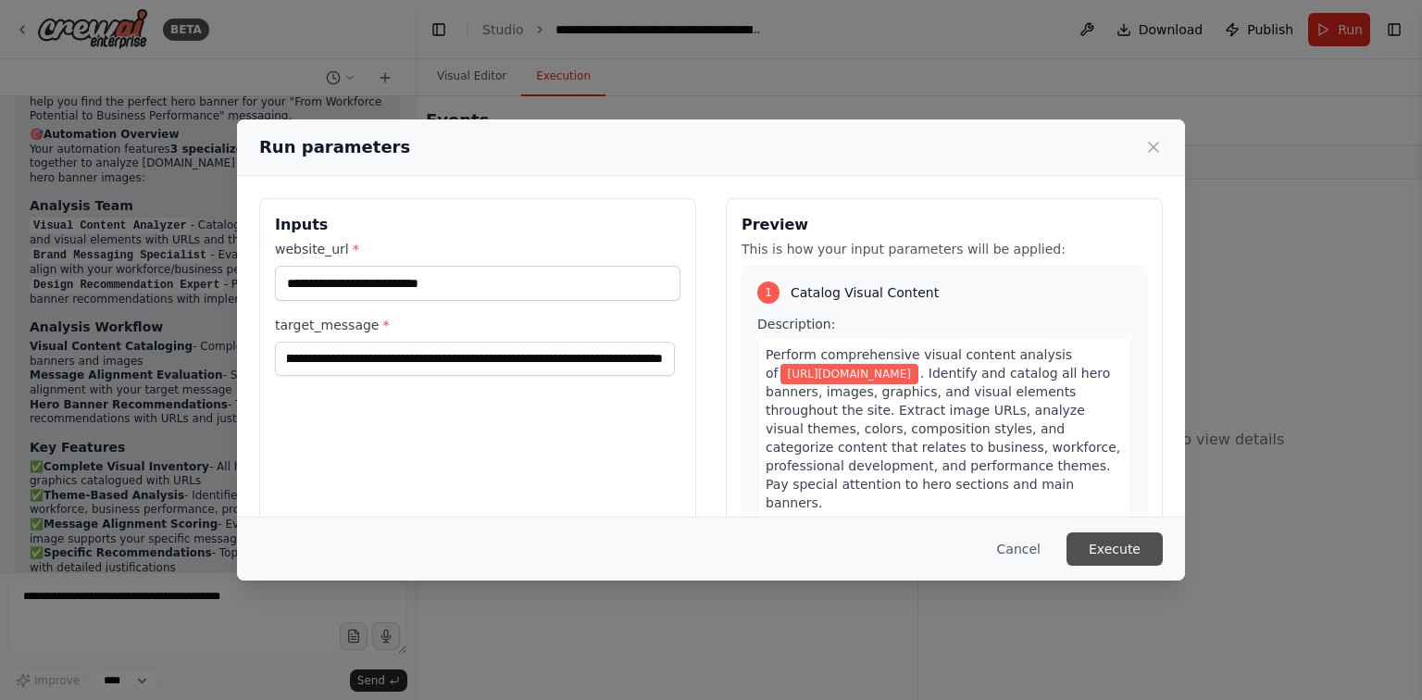
click at [1113, 555] on button "Execute" at bounding box center [1114, 548] width 96 height 33
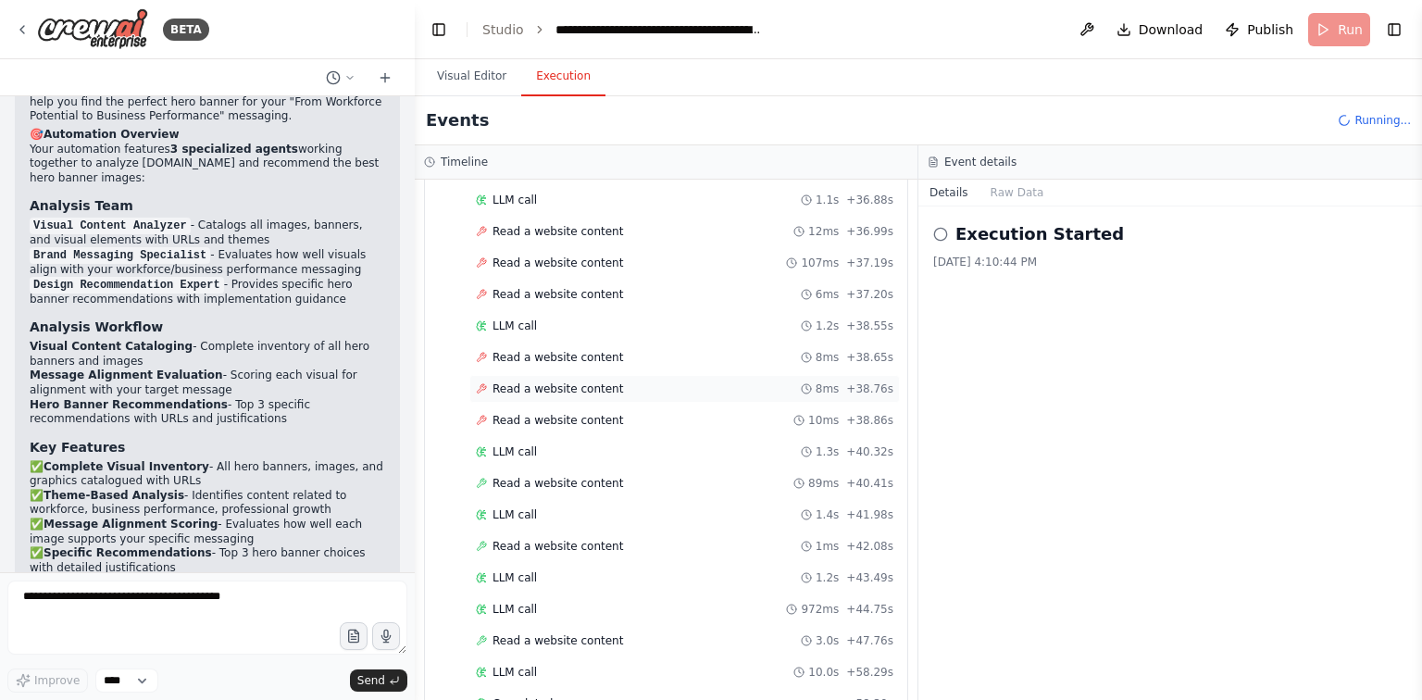
scroll to position [983, 0]
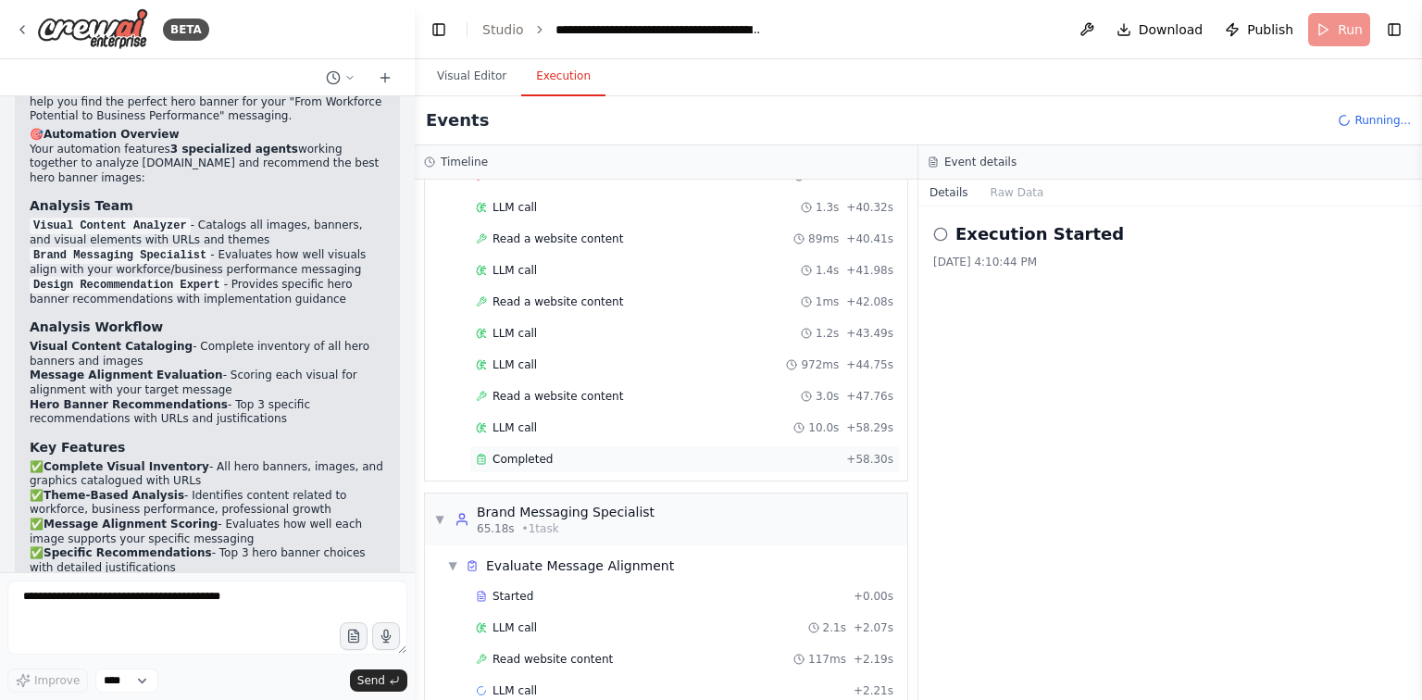
click at [700, 493] on div "▼ Brand Messaging Specialist 65.18s • 1 task" at bounding box center [666, 519] width 482 height 52
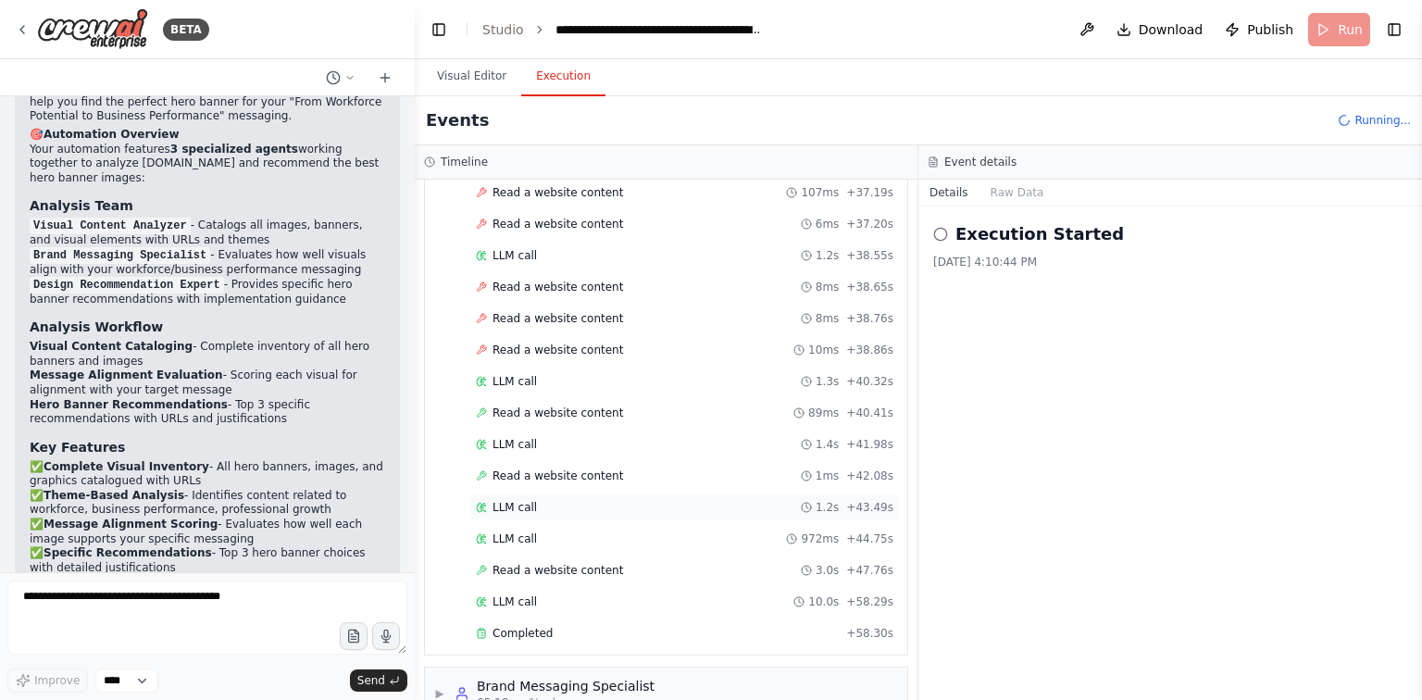
scroll to position [880, 0]
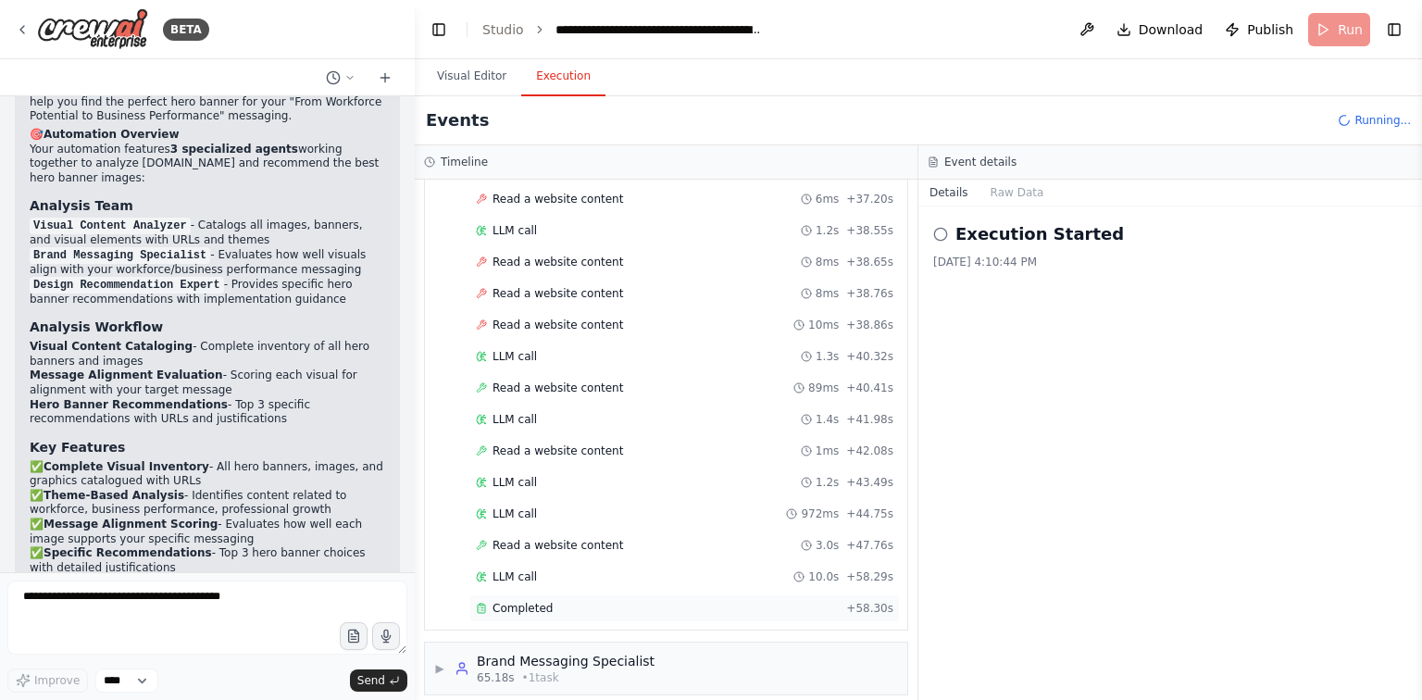
click at [613, 601] on div "Completed" at bounding box center [657, 608] width 363 height 15
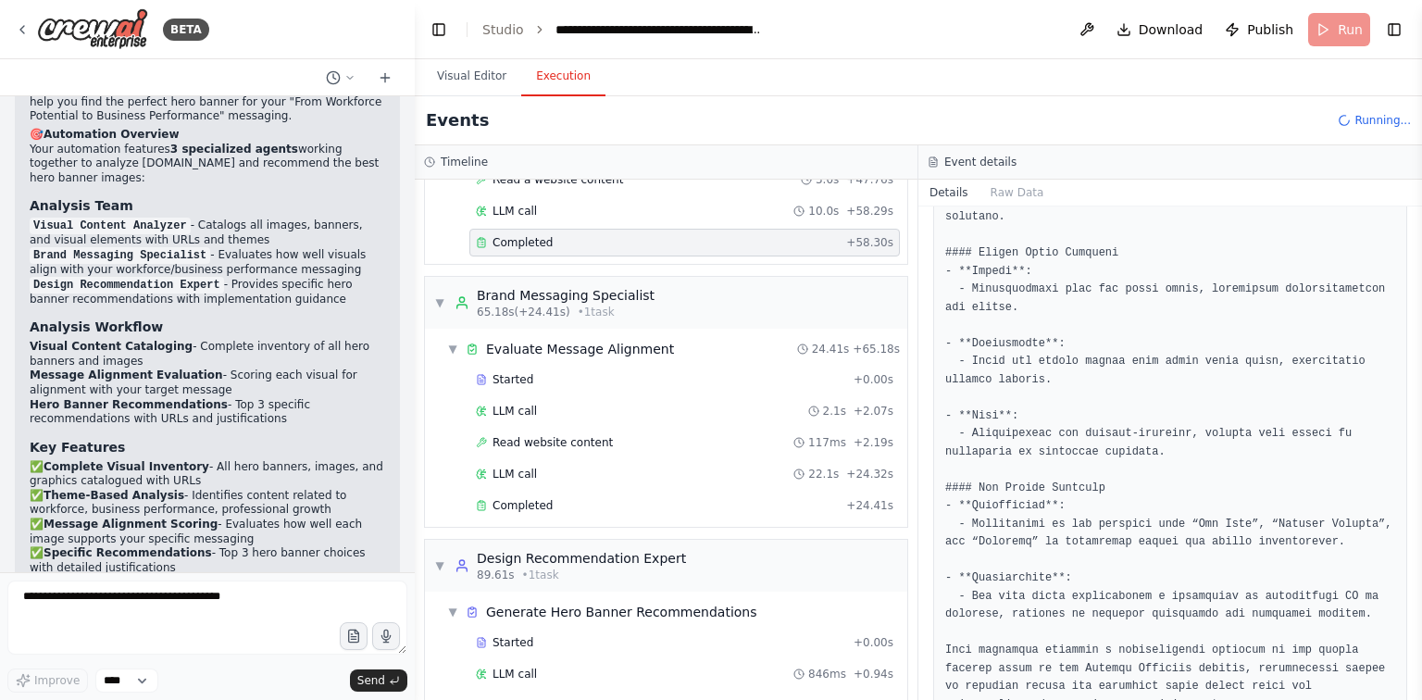
scroll to position [1251, 0]
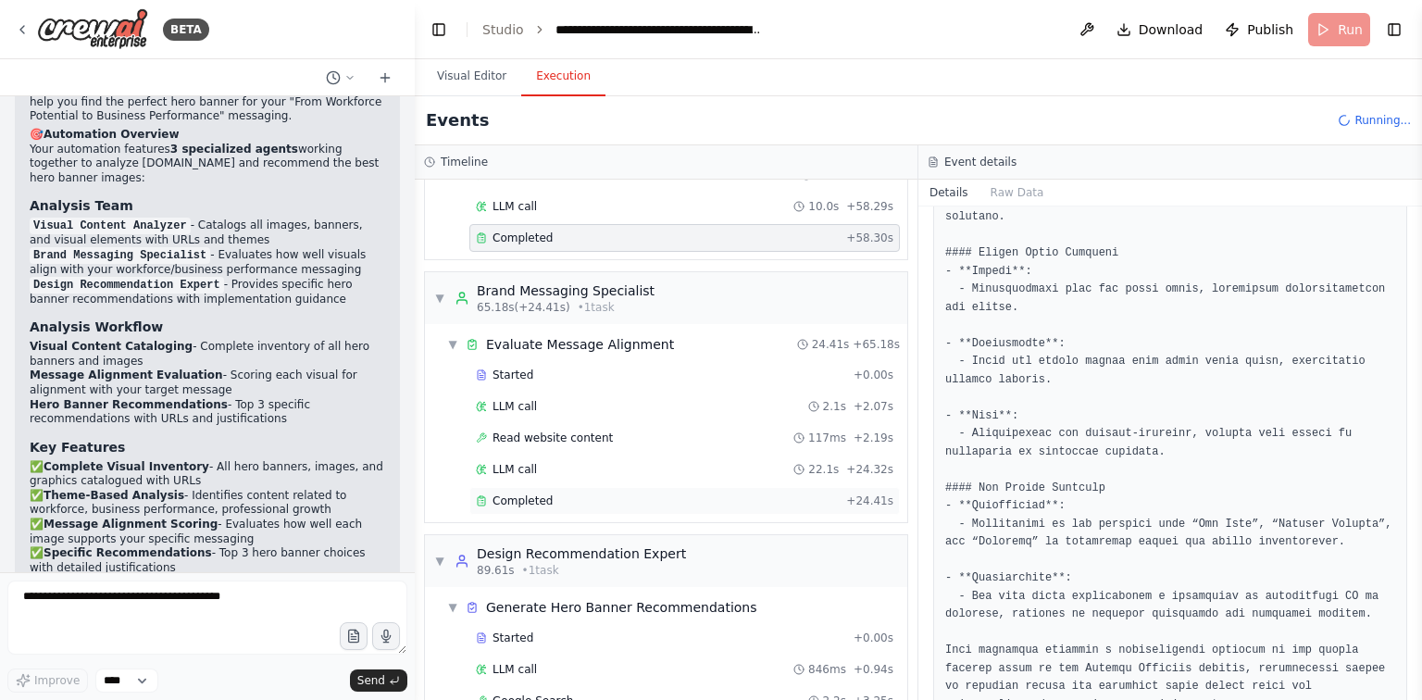
click at [659, 493] on div "Completed" at bounding box center [657, 500] width 363 height 15
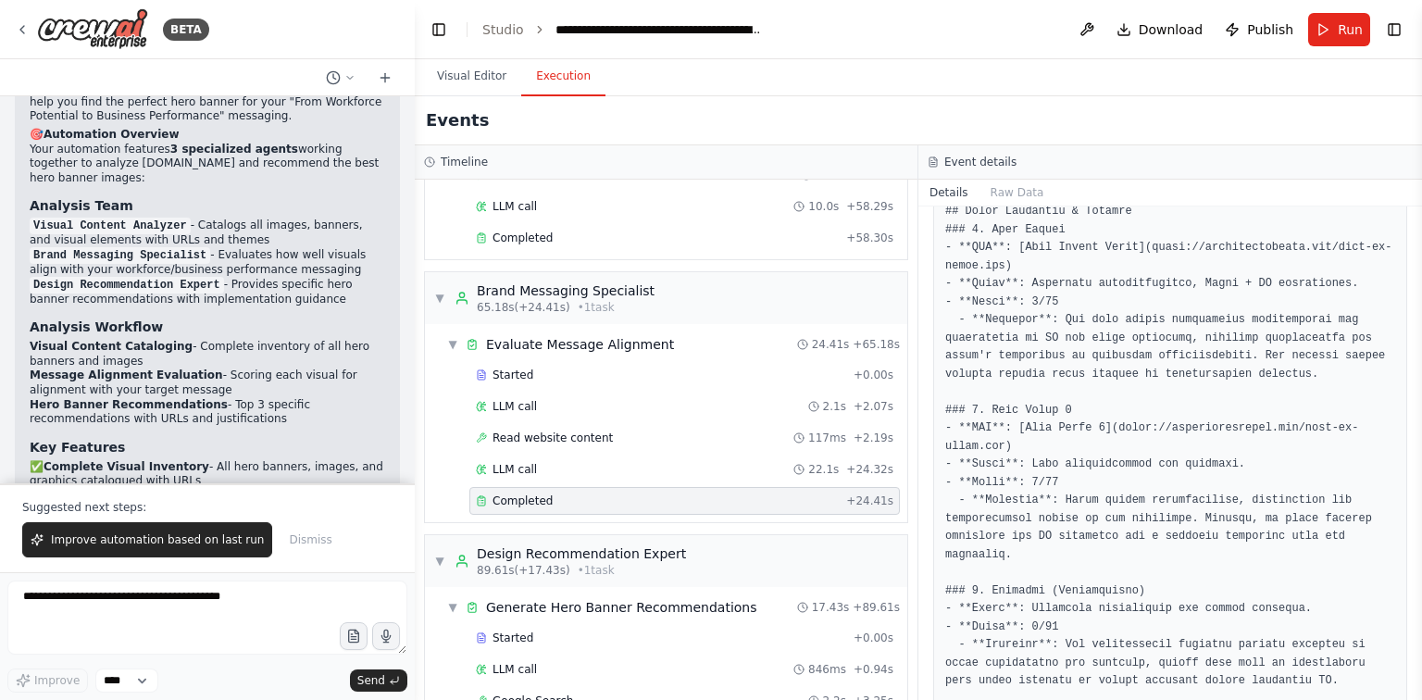
scroll to position [444, 0]
